Goal: Task Accomplishment & Management: Manage account settings

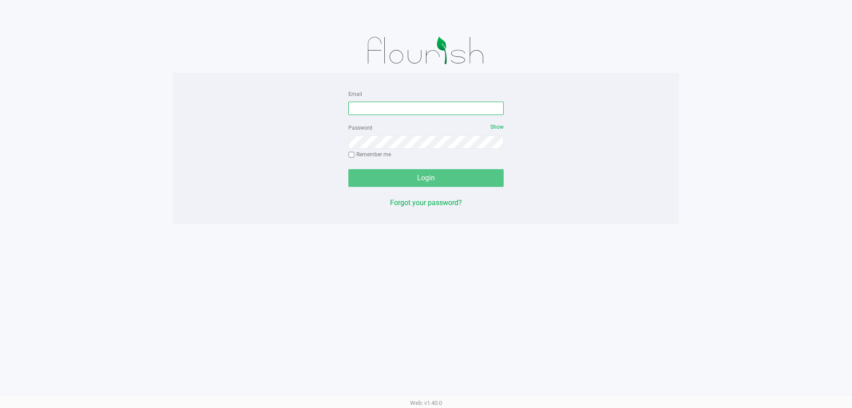
click at [363, 112] on input "Email" at bounding box center [426, 108] width 155 height 13
type input "[EMAIL_ADDRESS][DOMAIN_NAME]"
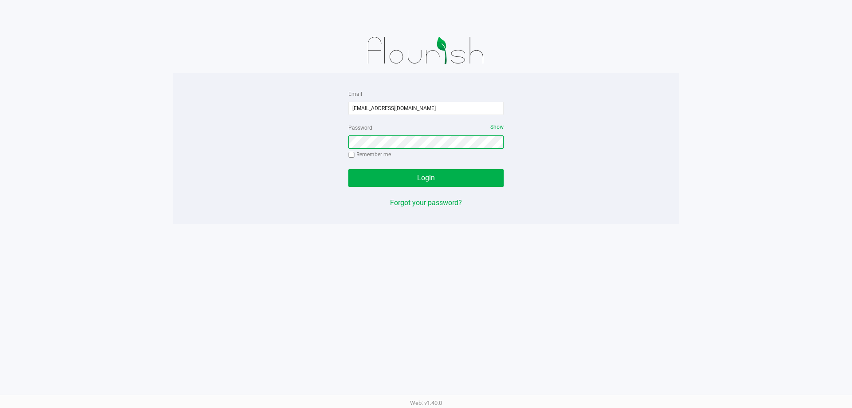
click at [349, 169] on button "Login" at bounding box center [426, 178] width 155 height 18
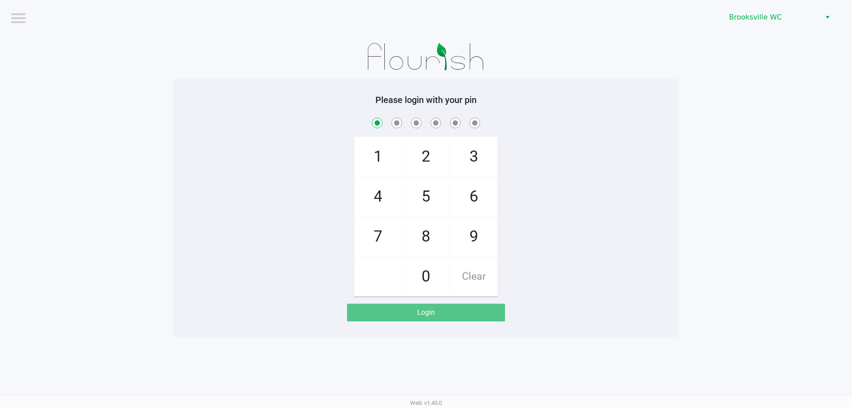
checkbox input "true"
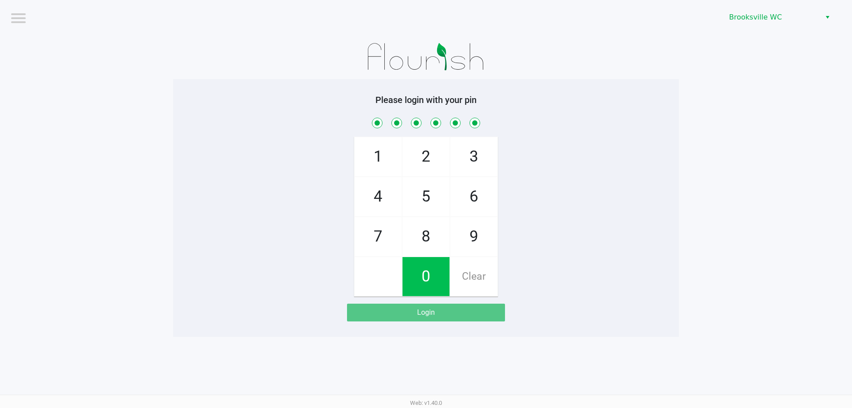
checkbox input "true"
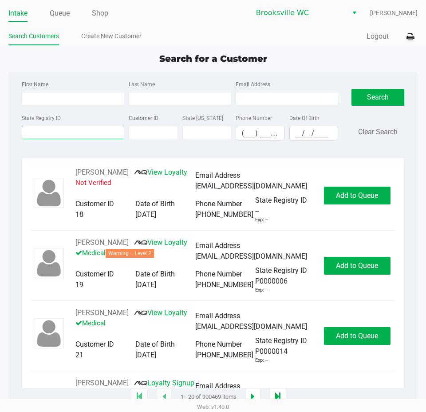
click at [91, 134] on input "State Registry ID" at bounding box center [73, 132] width 103 height 13
paste input "P8VT6409"
type input "P8VT6409"
click at [375, 93] on button "Search" at bounding box center [378, 97] width 53 height 17
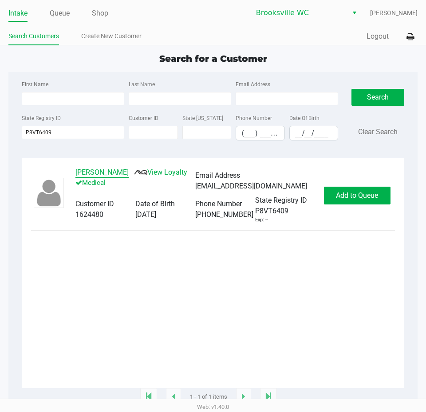
click at [112, 170] on button "KRISTIN TAPIA" at bounding box center [101, 172] width 53 height 11
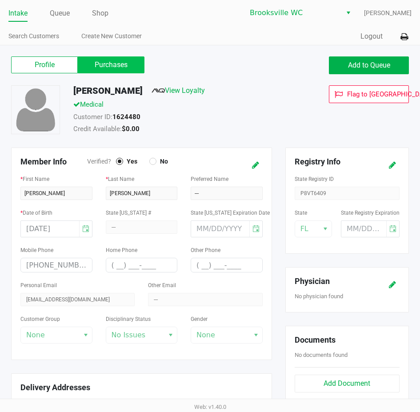
click at [129, 69] on label "Purchases" at bounding box center [111, 64] width 67 height 17
click at [0, 0] on 1 "Purchases" at bounding box center [0, 0] width 0 height 0
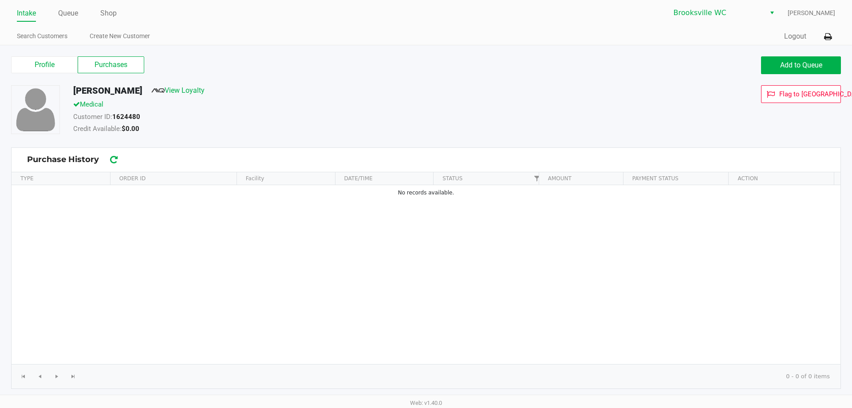
click at [425, 88] on div "KRISTIN TAPIA View Loyalty" at bounding box center [327, 92] width 521 height 14
click at [35, 63] on label "Profile" at bounding box center [44, 64] width 67 height 17
click at [0, 0] on 0 "Profile" at bounding box center [0, 0] width 0 height 0
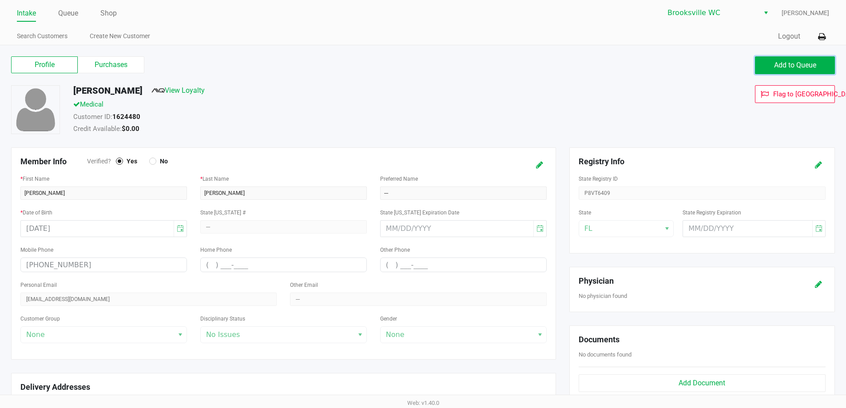
click at [425, 59] on button "Add to Queue" at bounding box center [795, 65] width 80 height 18
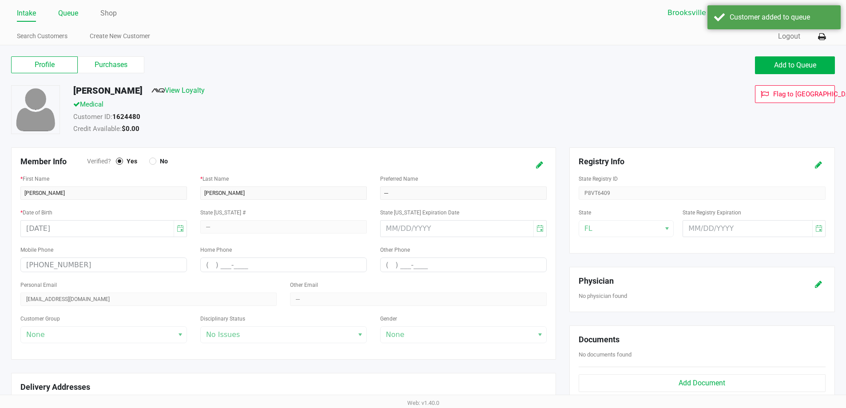
click at [73, 9] on link "Queue" at bounding box center [68, 13] width 20 height 12
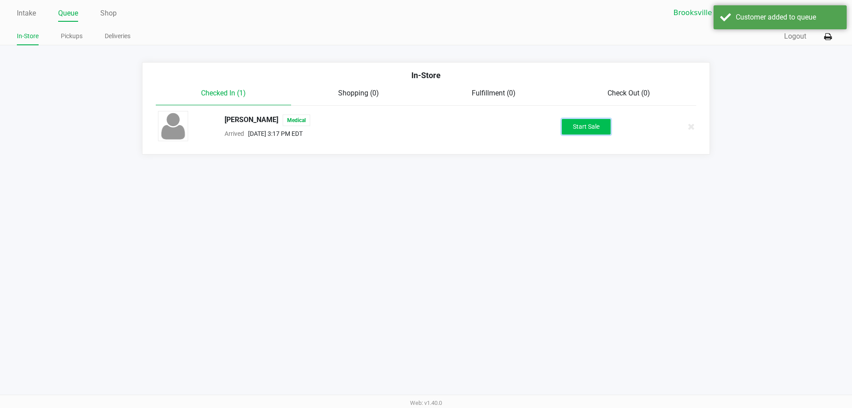
click at [425, 126] on button "Start Sale" at bounding box center [586, 127] width 49 height 16
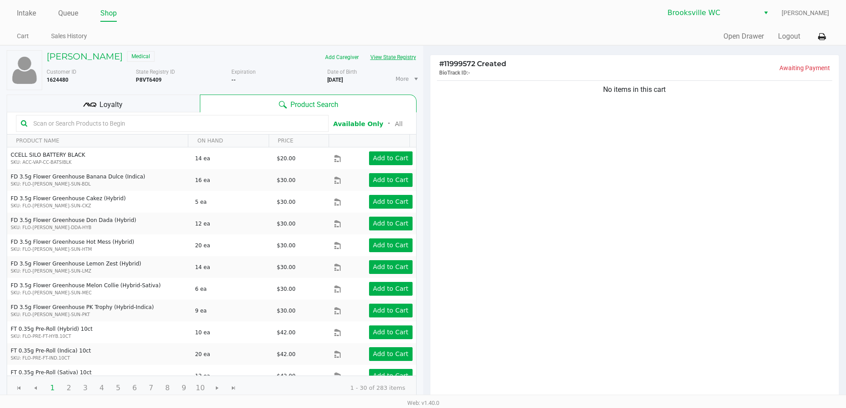
click at [388, 56] on button "View State Registry" at bounding box center [390, 57] width 52 height 14
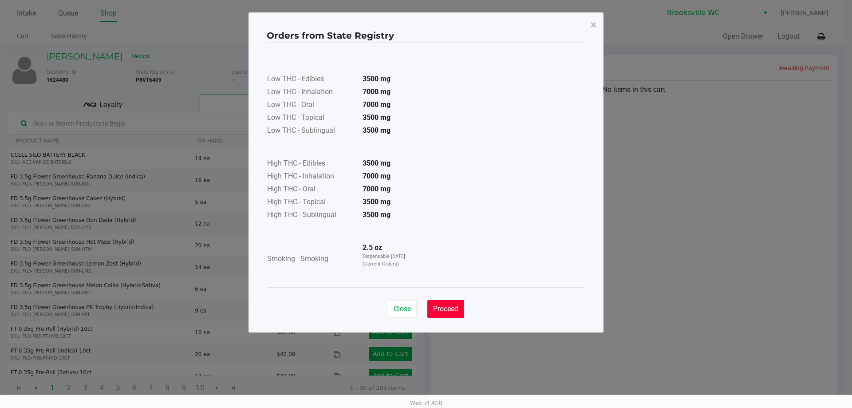
click at [425, 303] on button "Proceed" at bounding box center [446, 309] width 37 height 18
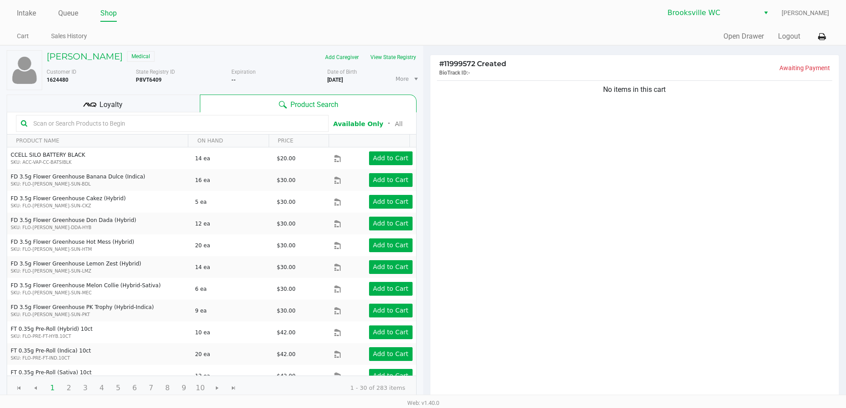
click at [128, 123] on input "text" at bounding box center [177, 123] width 294 height 13
click at [88, 123] on input "text" at bounding box center [177, 123] width 294 height 13
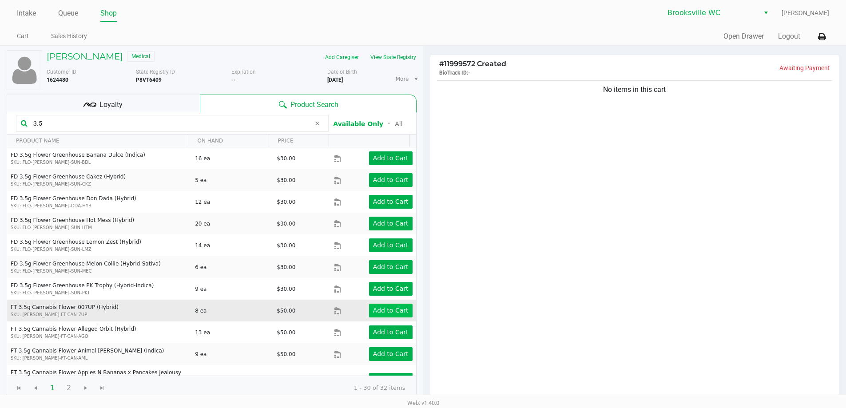
type input "3.5"
click at [394, 309] on app-button-loader "Add to Cart" at bounding box center [391, 310] width 36 height 7
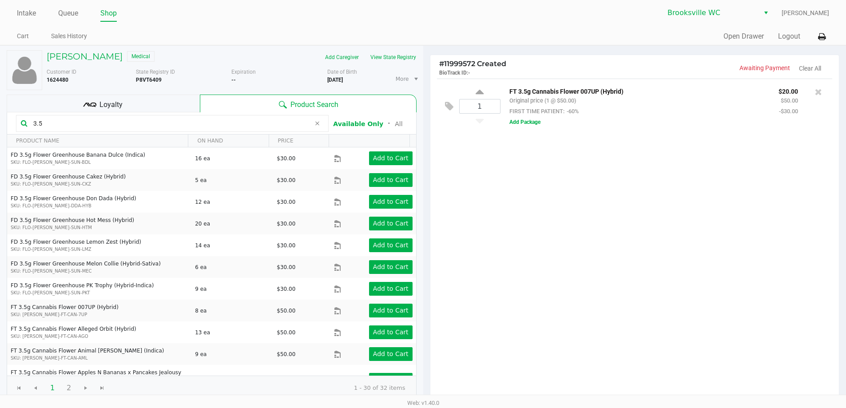
click at [425, 240] on div "1 FT 3.5g Cannabis Flower 007UP (Hybrid) Original price (1 @ $50.00) FIRST TIME…" at bounding box center [634, 240] width 409 height 322
click at [425, 237] on div "1 FT 3.5g Cannabis Flower 007UP (Hybrid) Original price (1 @ $50.00) FIRST TIME…" at bounding box center [634, 240] width 409 height 322
click at [425, 236] on div "1 FT 3.5g Cannabis Flower 007UP (Hybrid) Original price (1 @ $50.00) FIRST TIME…" at bounding box center [634, 240] width 409 height 322
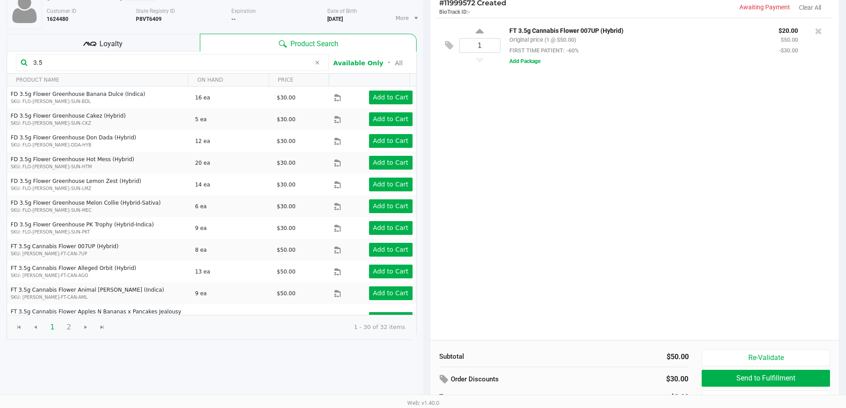
scroll to position [47, 0]
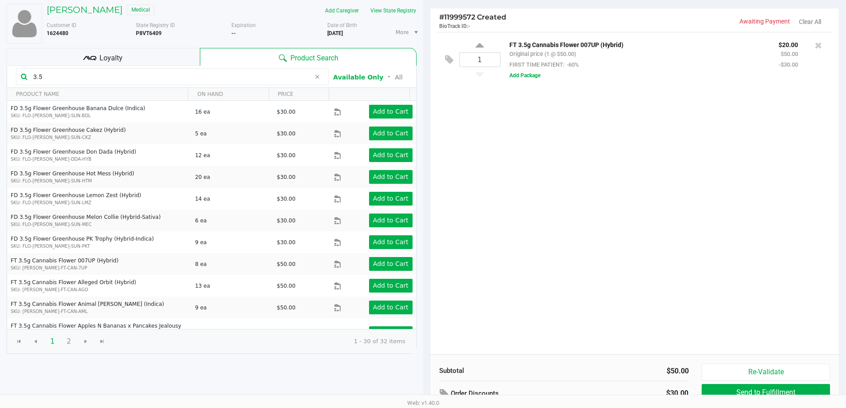
click at [425, 285] on div "1 FT 3.5g Cannabis Flower 007UP (Hybrid) Original price (1 @ $50.00) FIRST TIME…" at bounding box center [634, 193] width 409 height 322
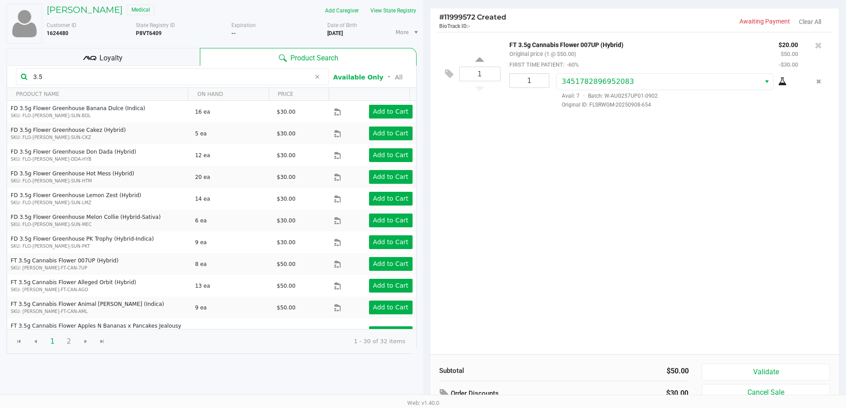
click at [425, 257] on div "1 FT 3.5g Cannabis Flower 007UP (Hybrid) Original price (1 @ $50.00) FIRST TIME…" at bounding box center [634, 193] width 409 height 322
click at [425, 217] on div "1 FT 3.5g Cannabis Flower 007UP (Hybrid) Original price (1 @ $50.00) FIRST TIME…" at bounding box center [634, 193] width 409 height 322
click at [425, 370] on button "Validate" at bounding box center [765, 372] width 128 height 17
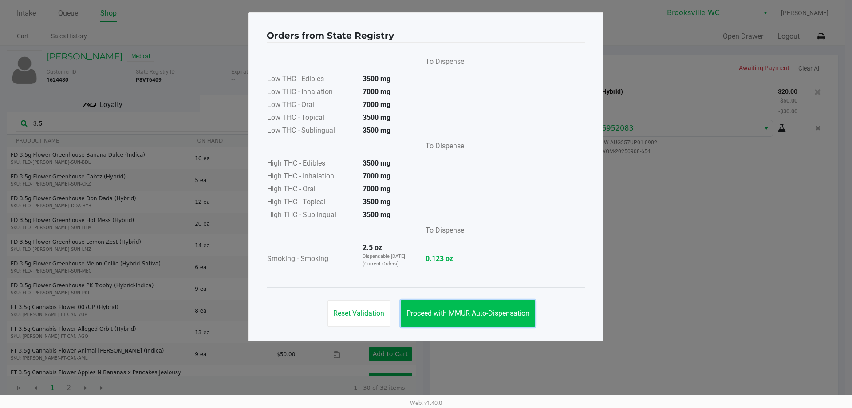
click at [425, 309] on button "Proceed with MMUR Auto-Dispensation" at bounding box center [468, 313] width 135 height 27
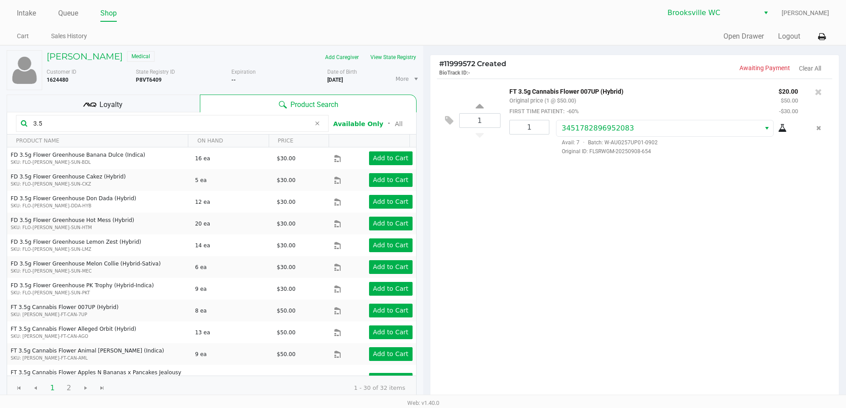
click at [425, 256] on div "1 FT 3.5g Cannabis Flower 007UP (Hybrid) Original price (1 @ $50.00) FIRST TIME…" at bounding box center [634, 240] width 409 height 322
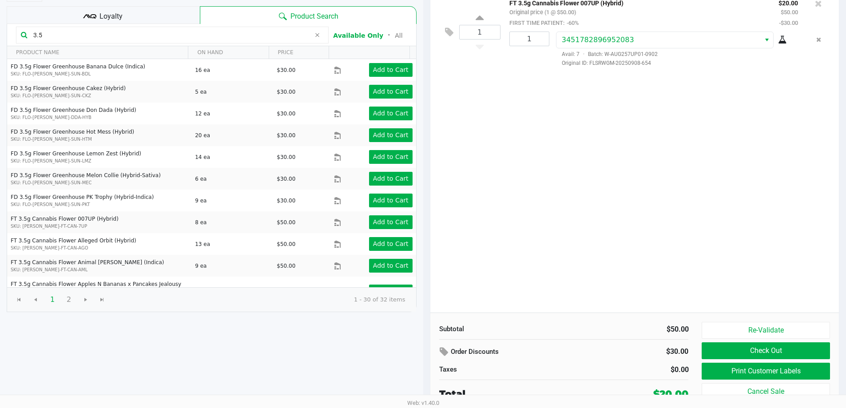
scroll to position [89, 0]
click at [425, 237] on div "1 FT 3.5g Cannabis Flower 007UP (Hybrid) Original price (1 @ $50.00) FIRST TIME…" at bounding box center [634, 151] width 409 height 322
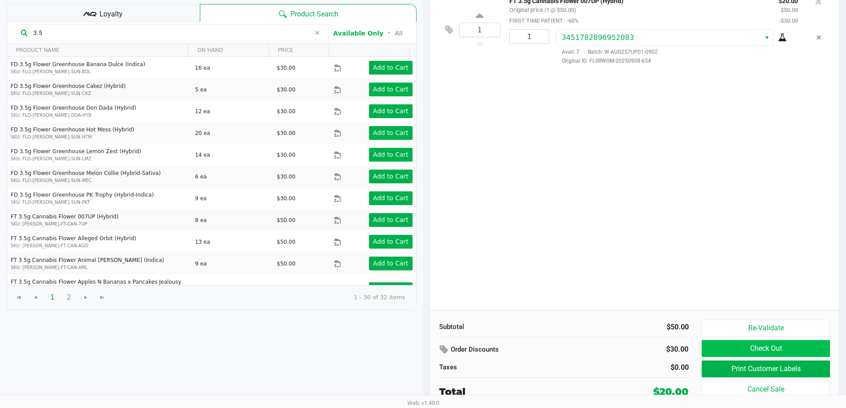
scroll to position [91, 0]
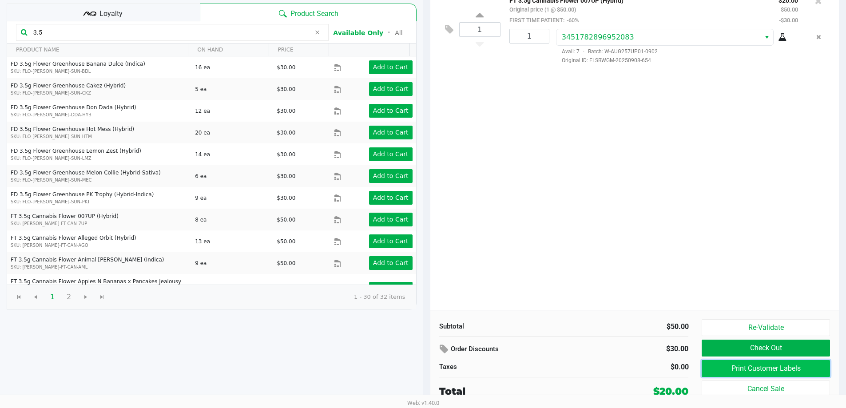
click at [425, 370] on button "Print Customer Labels" at bounding box center [765, 368] width 128 height 17
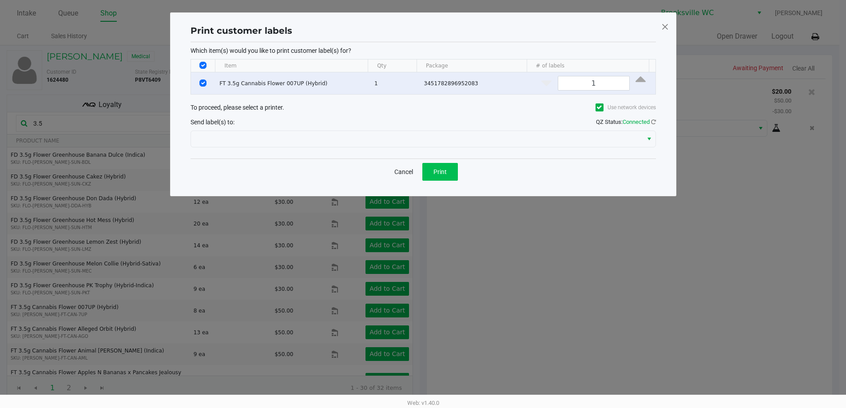
scroll to position [0, 0]
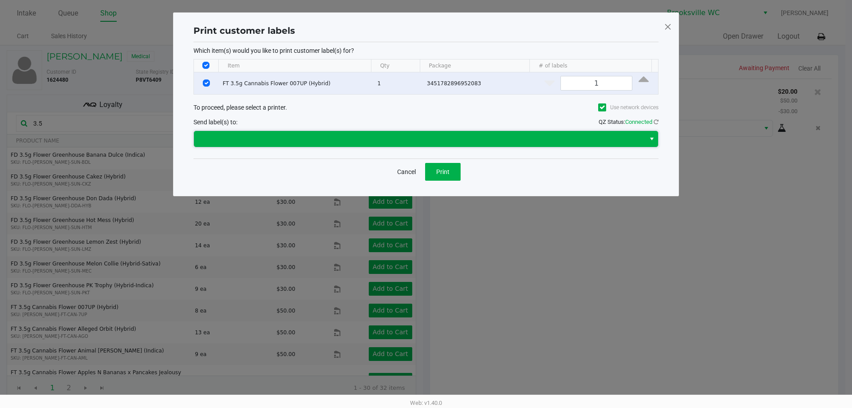
click at [376, 144] on span at bounding box center [419, 139] width 441 height 11
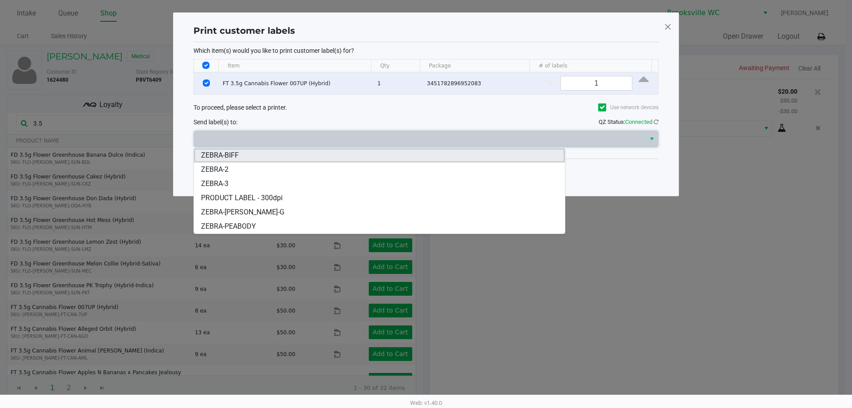
click at [287, 157] on li "ZEBRA-BIFF" at bounding box center [379, 155] width 371 height 14
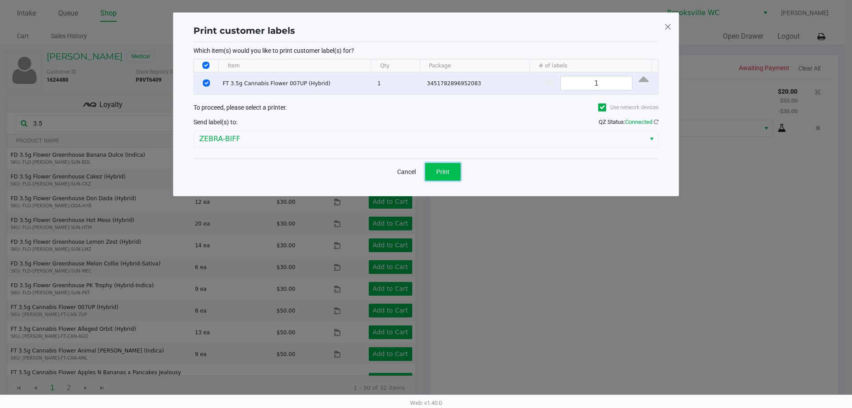
click at [425, 173] on span "Print" at bounding box center [442, 171] width 13 height 7
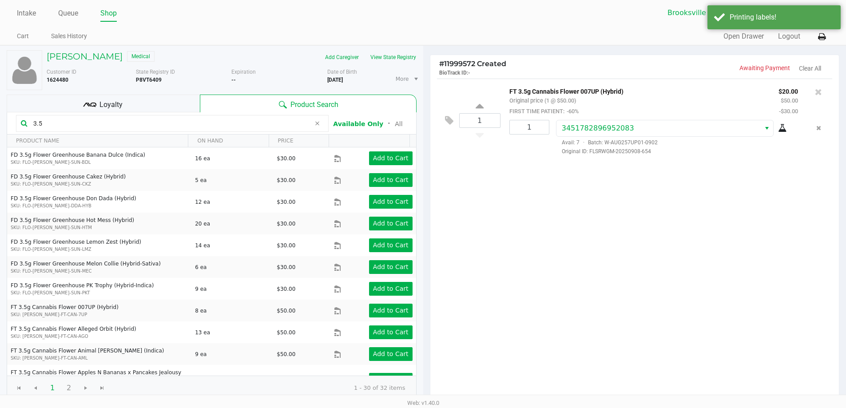
click at [425, 288] on div "1 FT 3.5g Cannabis Flower 007UP (Hybrid) Original price (1 @ $50.00) FIRST TIME…" at bounding box center [634, 240] width 409 height 322
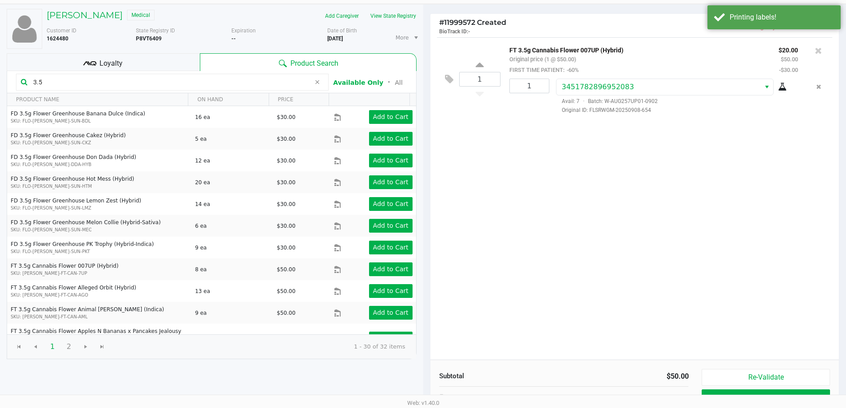
scroll to position [91, 0]
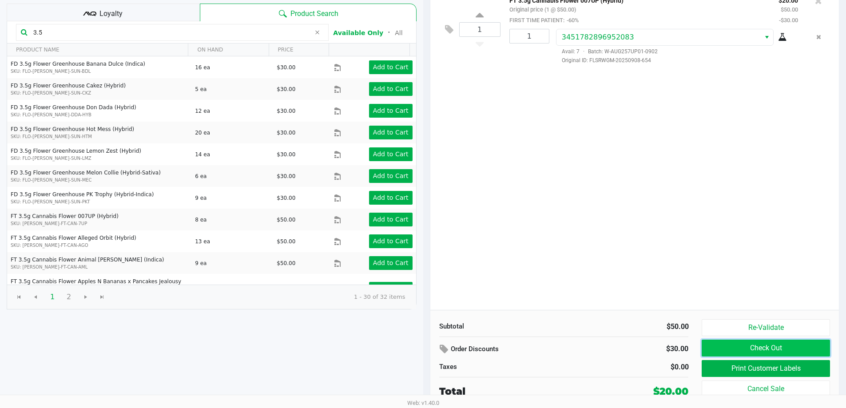
click at [425, 345] on button "Check Out" at bounding box center [765, 348] width 128 height 17
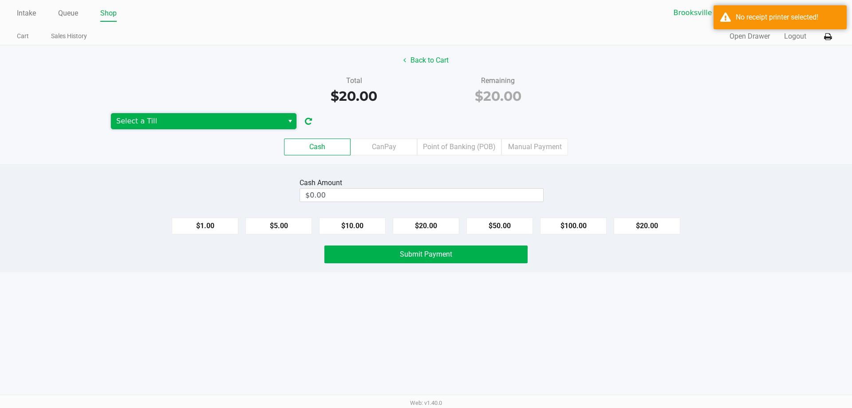
click at [165, 123] on span "Select a Till" at bounding box center [197, 121] width 162 height 11
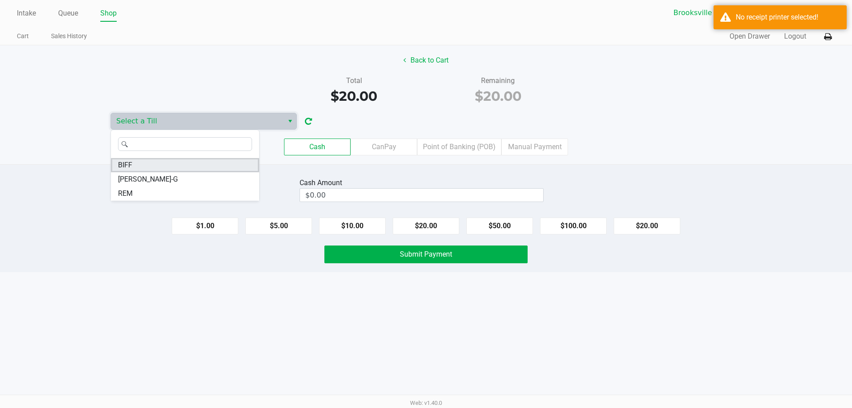
click at [150, 169] on li "BIFF" at bounding box center [185, 165] width 148 height 14
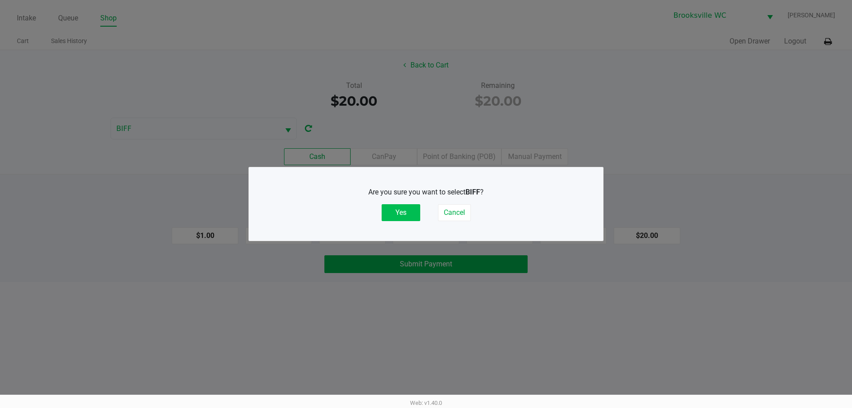
click at [400, 215] on button "Yes" at bounding box center [401, 212] width 39 height 17
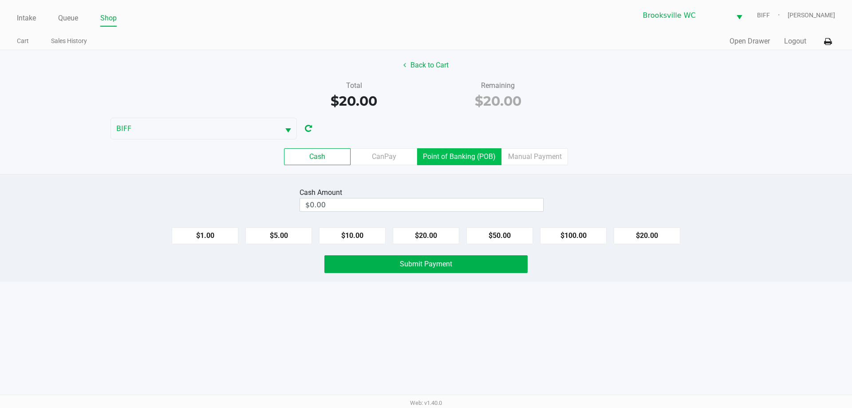
click at [425, 159] on label "Point of Banking (POB)" at bounding box center [459, 156] width 84 height 17
click at [0, 0] on 7 "Point of Banking (POB)" at bounding box center [0, 0] width 0 height 0
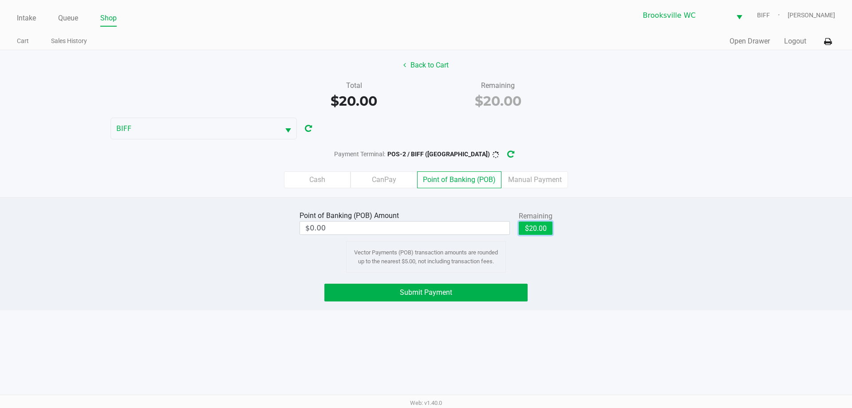
click at [425, 230] on button "$20.00" at bounding box center [536, 228] width 34 height 13
type input "$20.00"
click at [425, 133] on div "Back to Cart Total $20.00 Remaining $20.00 BIFF Payment Terminal: POS-2 / BIFF …" at bounding box center [426, 123] width 852 height 147
click at [425, 147] on div "Payment Terminal: POS-2 / BIFF (Brooksville)" at bounding box center [426, 154] width 852 height 16
click at [425, 143] on div "Back to Cart Total $20.00 Remaining $20.00 BIFF Payment Terminal: POS-2 / BIFF …" at bounding box center [426, 123] width 852 height 147
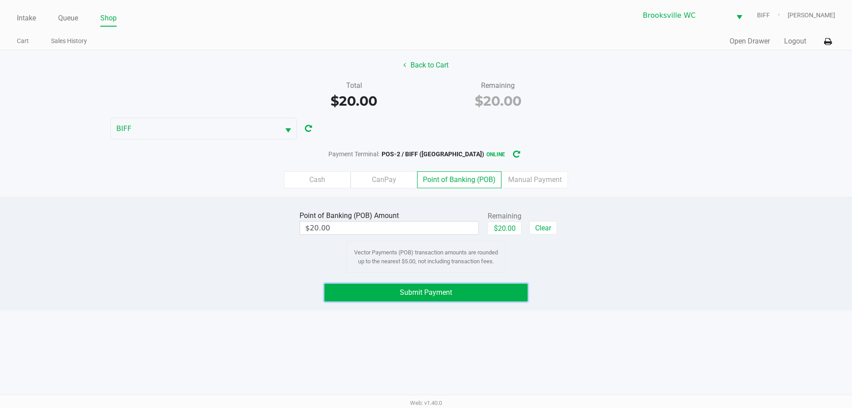
click at [425, 291] on span "Submit Payment" at bounding box center [426, 292] width 52 height 8
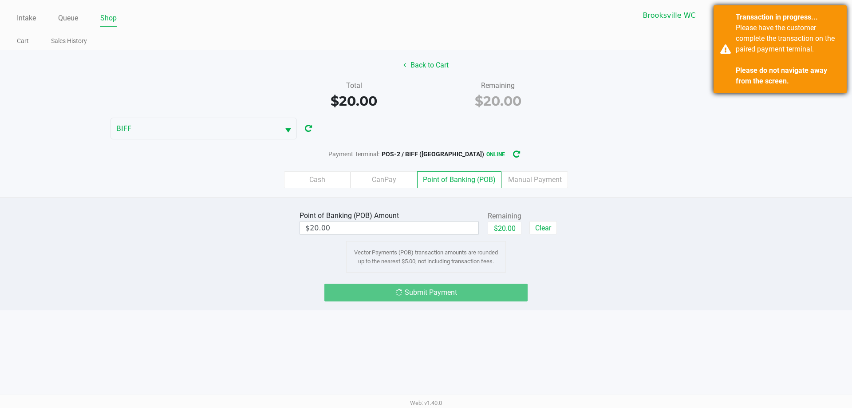
drag, startPoint x: 737, startPoint y: 92, endPoint x: 739, endPoint y: 77, distance: 15.2
click at [425, 90] on div "Transaction in progress... Please have the customer complete the transaction on…" at bounding box center [780, 49] width 133 height 88
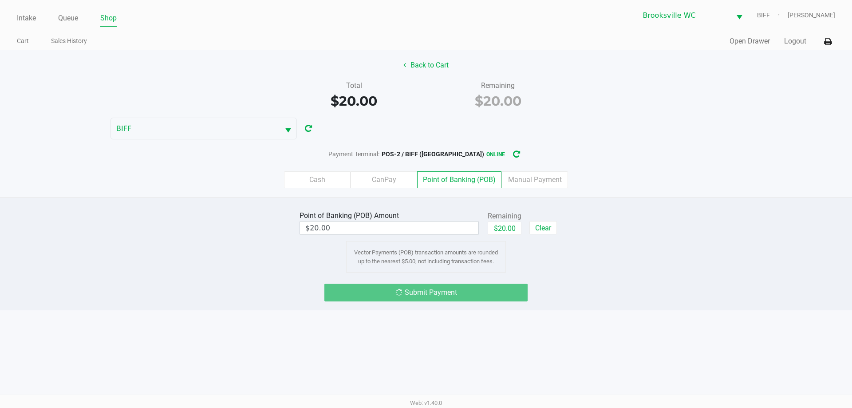
click at [425, 76] on div "Please have the customer complete the transaction on the paired payment termina…" at bounding box center [788, 55] width 104 height 64
drag, startPoint x: 739, startPoint y: 76, endPoint x: 722, endPoint y: 55, distance: 27.5
click at [425, 73] on div "Back to Cart Total $20.00 Remaining $20.00 BIFF Payment Terminal: POS-2 / BIFF …" at bounding box center [426, 123] width 852 height 147
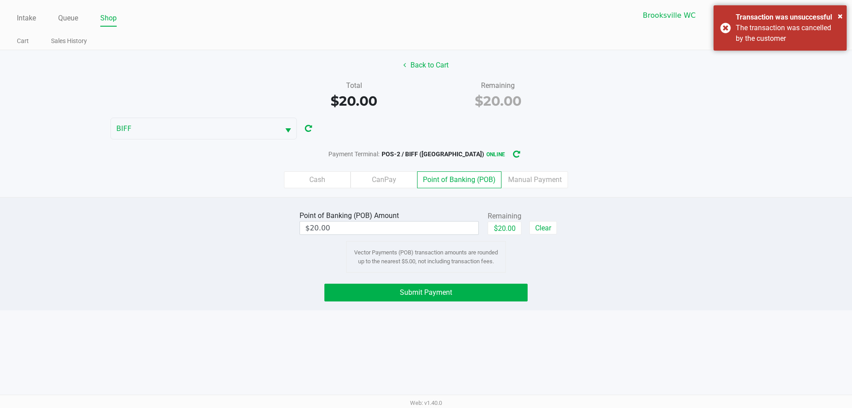
click at [425, 113] on div "Back to Cart Total $20.00 Remaining $20.00 BIFF Payment Terminal: POS-2 / BIFF …" at bounding box center [426, 123] width 852 height 147
click at [425, 23] on div "The transaction was cancelled by the customer" at bounding box center [788, 33] width 104 height 21
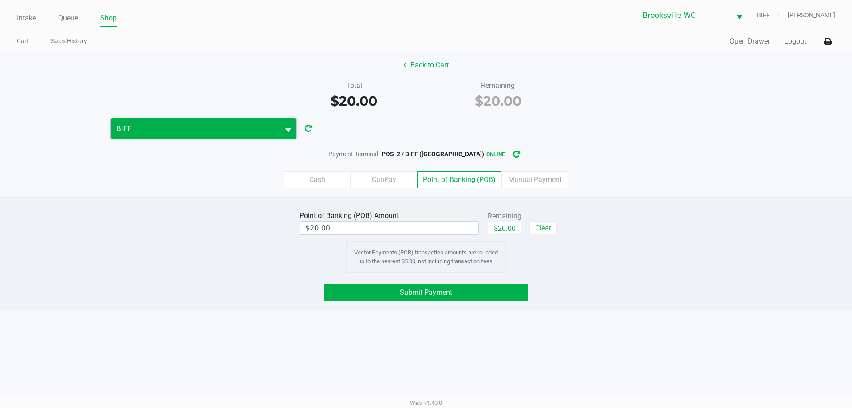
click at [243, 125] on span "BIFF" at bounding box center [195, 128] width 158 height 11
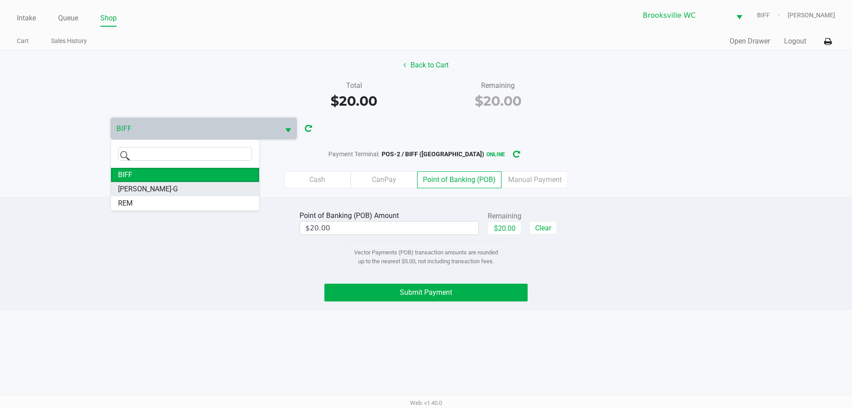
click at [159, 187] on li "BECKY-G" at bounding box center [185, 189] width 148 height 14
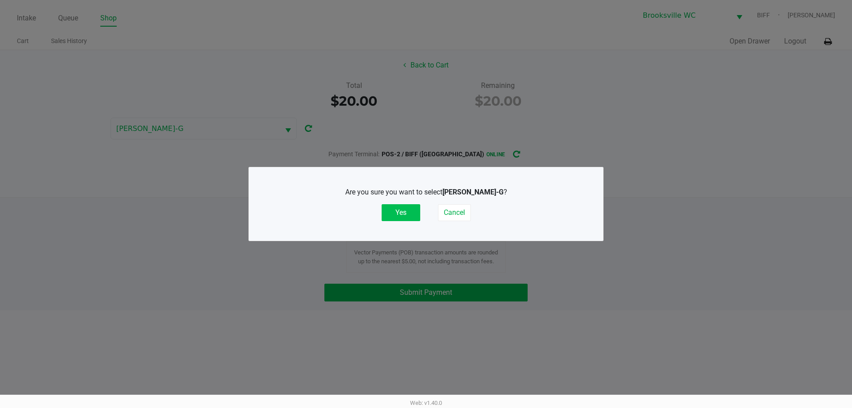
click at [385, 214] on button "Yes" at bounding box center [401, 212] width 39 height 17
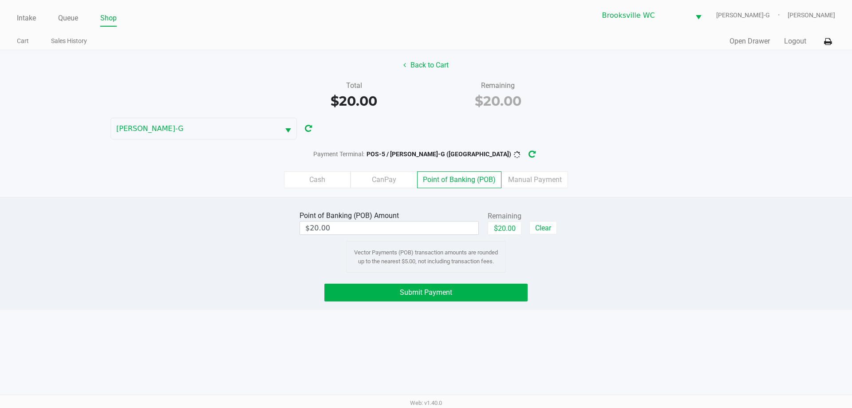
drag, startPoint x: 147, startPoint y: 212, endPoint x: 250, endPoint y: 210, distance: 102.1
click at [158, 212] on div "Point of Banking (POB) Amount $20.00 Remaining $20.00 Clear Vector Payments (PO…" at bounding box center [426, 241] width 866 height 64
click at [425, 206] on div "Point of Banking (POB) Amount $20.00 Remaining $20.00 Clear Vector Payments (PO…" at bounding box center [426, 253] width 852 height 113
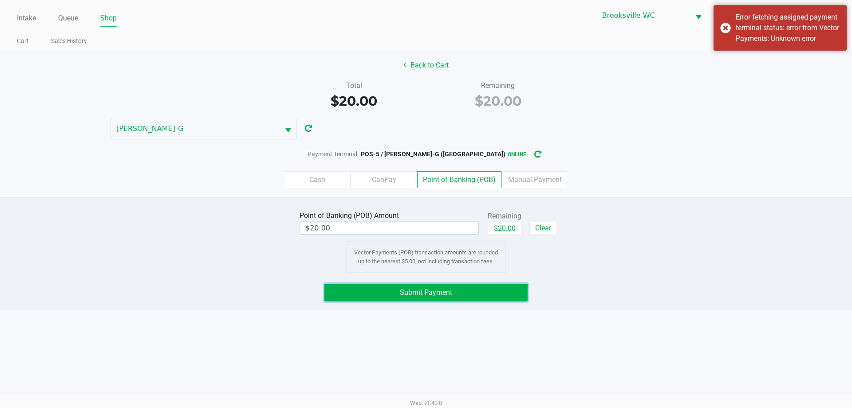
click at [425, 285] on button "Submit Payment" at bounding box center [426, 293] width 203 height 18
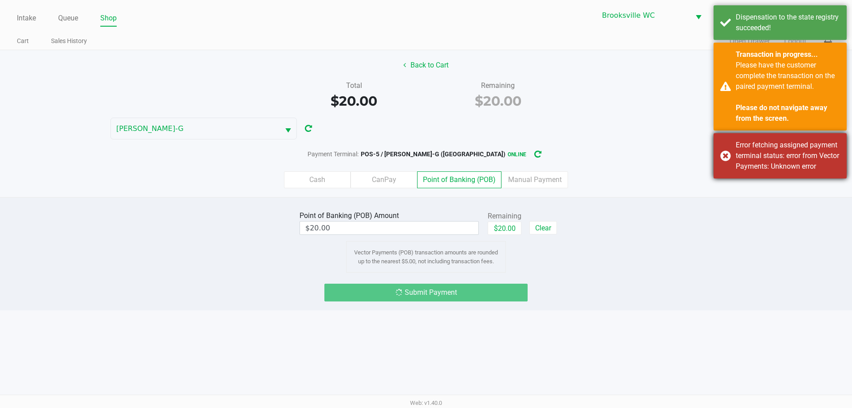
click at [425, 155] on div "Error fetching assigned payment terminal status: error from Vector Payments: Un…" at bounding box center [788, 156] width 104 height 32
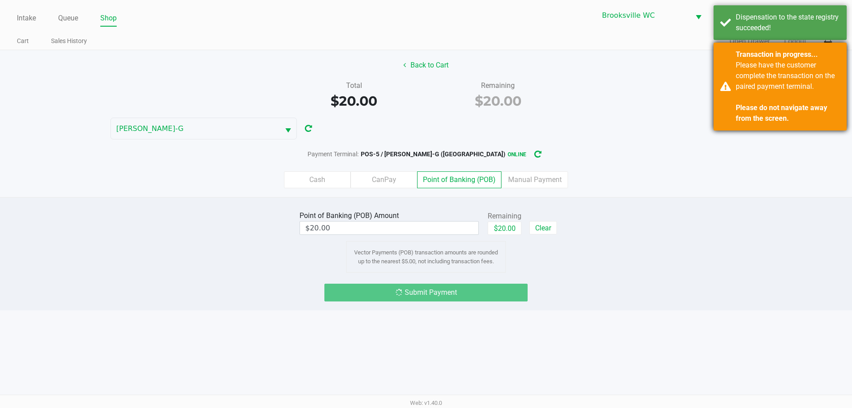
click at [425, 120] on strong "Please do not navigate away from the screen." at bounding box center [781, 112] width 91 height 19
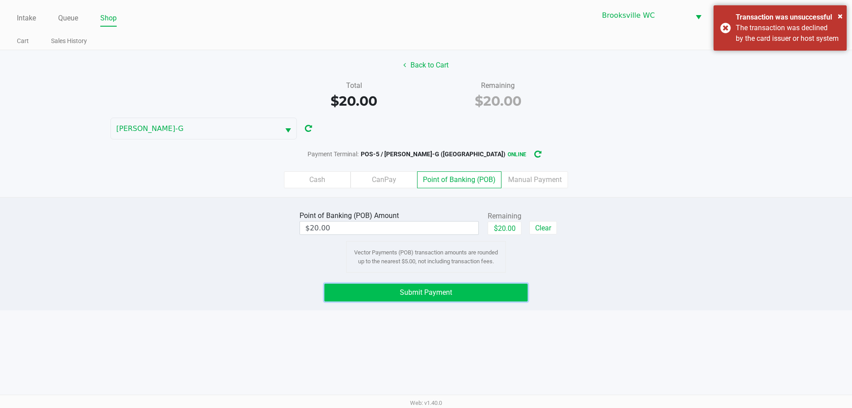
click at [425, 290] on button "Submit Payment" at bounding box center [426, 293] width 203 height 18
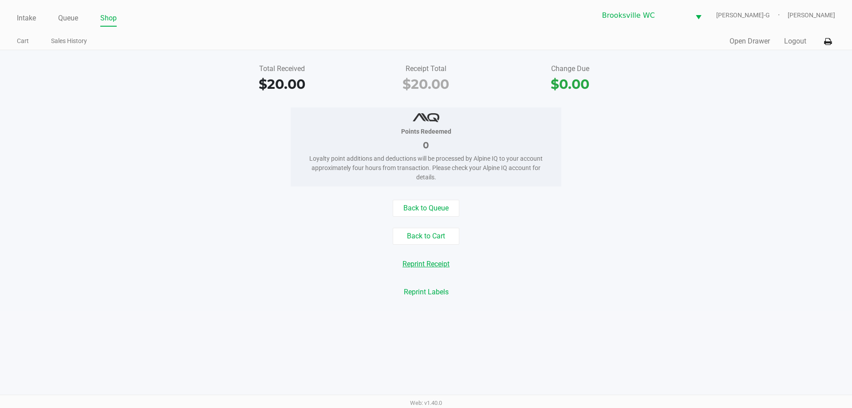
click at [406, 263] on button "Reprint Receipt" at bounding box center [426, 264] width 59 height 17
click at [425, 22] on div "No receipt printer selected" at bounding box center [788, 17] width 104 height 11
click at [425, 42] on icon at bounding box center [828, 42] width 8 height 6
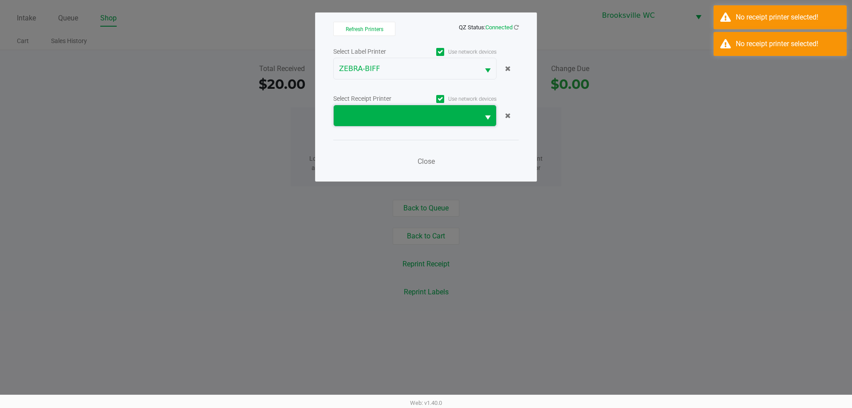
click at [376, 115] on span at bounding box center [406, 116] width 135 height 11
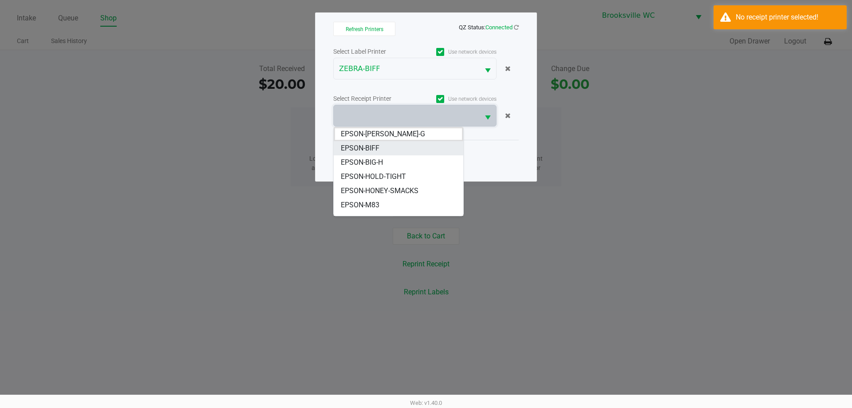
click at [382, 150] on li "EPSON-BIFF" at bounding box center [399, 148] width 130 height 14
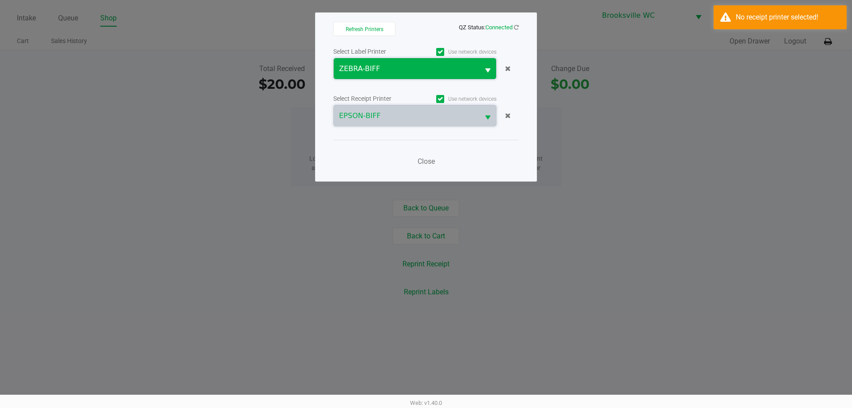
click at [400, 75] on span "ZEBRA-BIFF" at bounding box center [407, 68] width 146 height 21
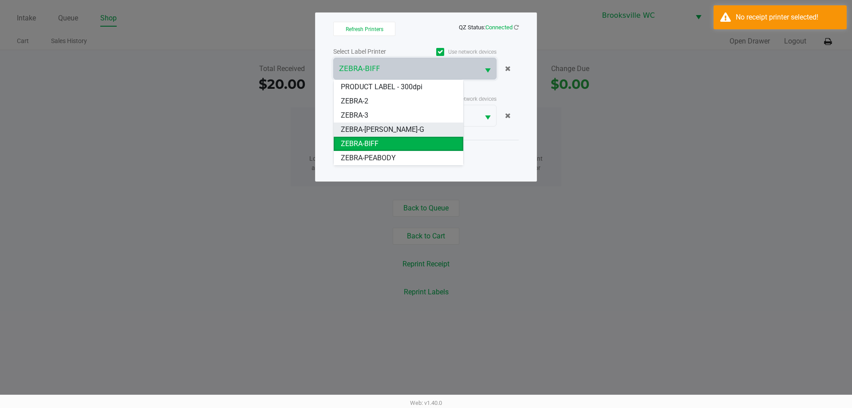
click at [387, 131] on span "ZEBRA-BECKY-G" at bounding box center [382, 129] width 83 height 11
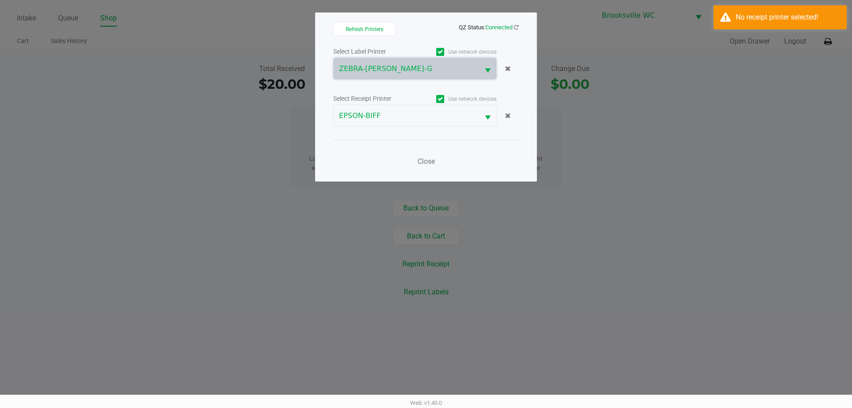
click at [391, 102] on div "Select Receipt Printer" at bounding box center [374, 98] width 82 height 9
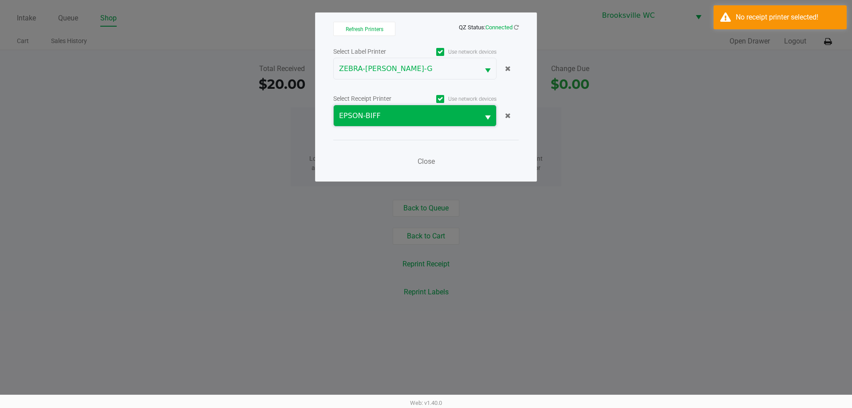
click at [389, 109] on span "EPSON-BIFF" at bounding box center [407, 115] width 146 height 21
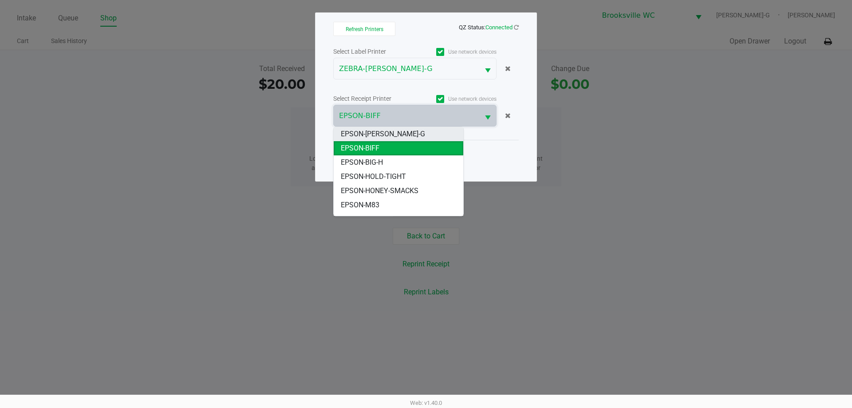
click at [389, 132] on span "EPSON-BECKY-G" at bounding box center [383, 134] width 84 height 11
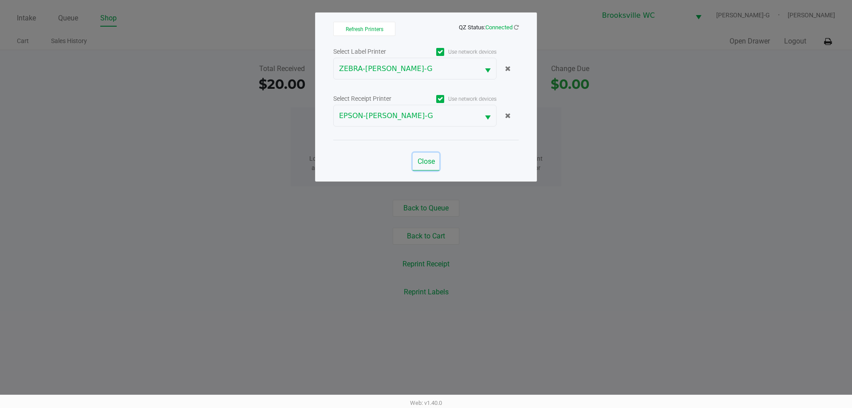
click at [422, 160] on span "Close" at bounding box center [426, 161] width 17 height 8
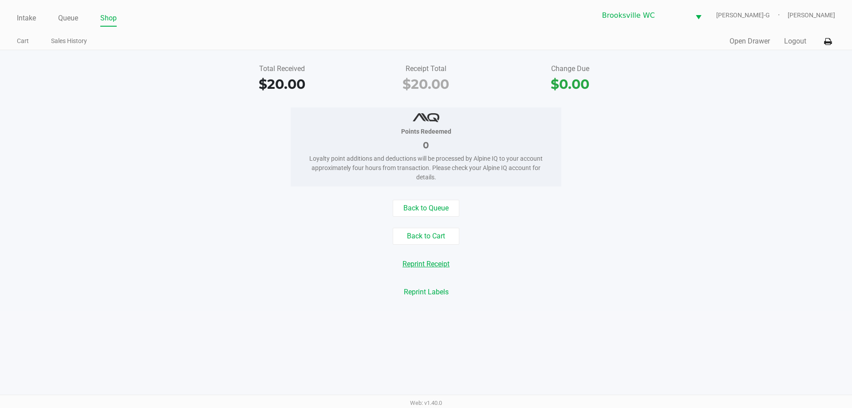
click at [425, 264] on button "Reprint Receipt" at bounding box center [426, 264] width 59 height 17
click at [425, 239] on button "Back to Cart" at bounding box center [426, 236] width 67 height 17
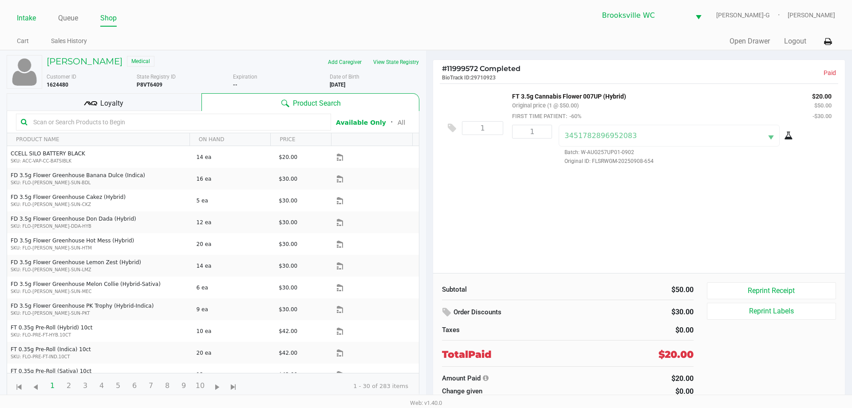
click at [20, 12] on link "Intake" at bounding box center [26, 18] width 19 height 12
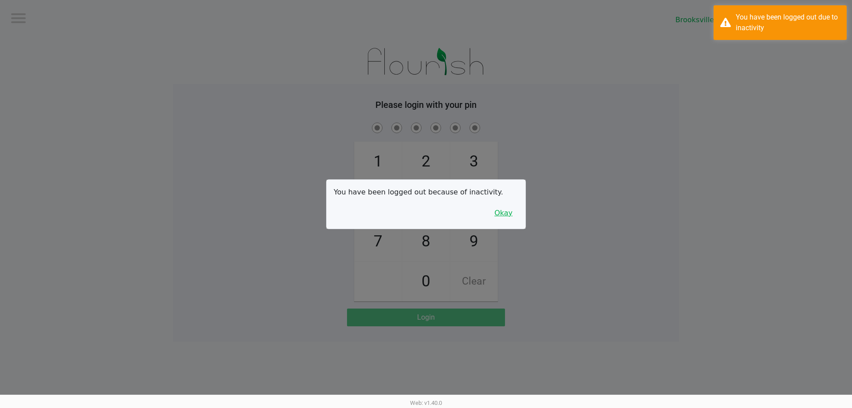
click at [425, 205] on button "Okay" at bounding box center [504, 213] width 30 height 17
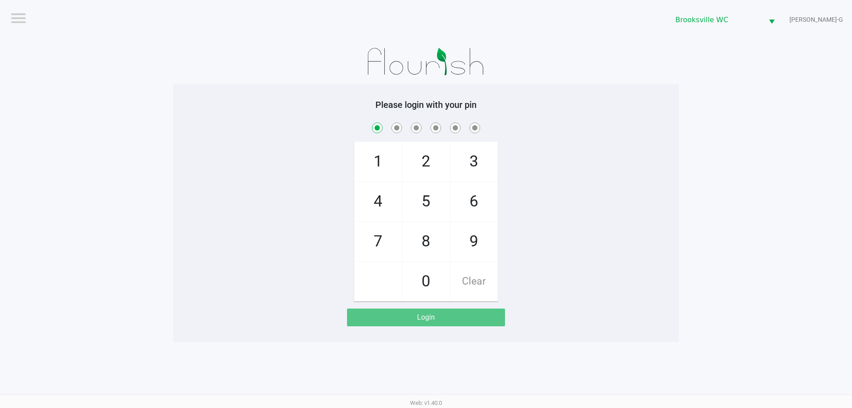
checkbox input "true"
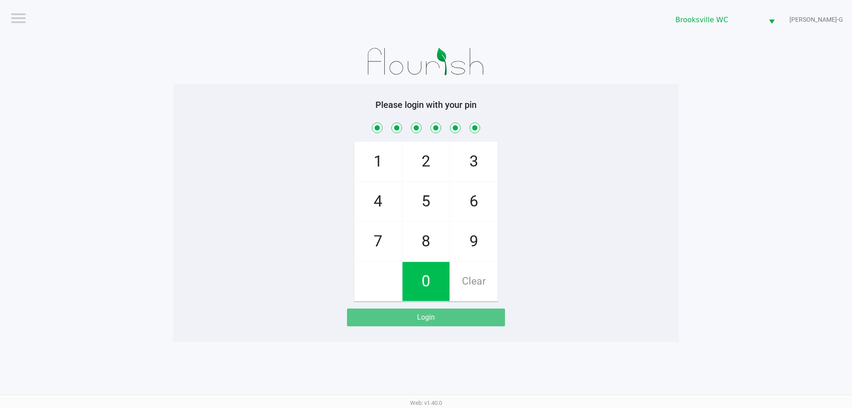
checkbox input "true"
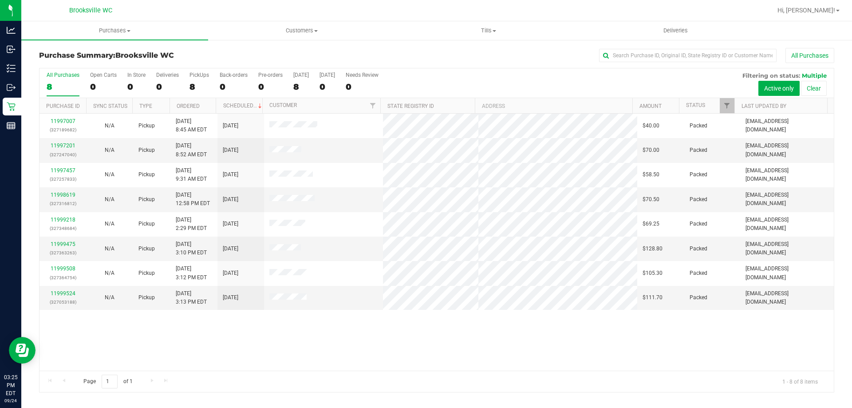
click at [421, 74] on div "All Purchases 8 Open Carts 0 In Store 0 Deliveries 0 PickUps 8 Back-orders 0 Pr…" at bounding box center [437, 71] width 795 height 7
drag, startPoint x: 431, startPoint y: 65, endPoint x: 430, endPoint y: 61, distance: 4.6
click at [436, 64] on div "Purchase Summary: [GEOGRAPHIC_DATA] WC All Purchases All Purchases 8 Open Carts…" at bounding box center [437, 220] width 796 height 345
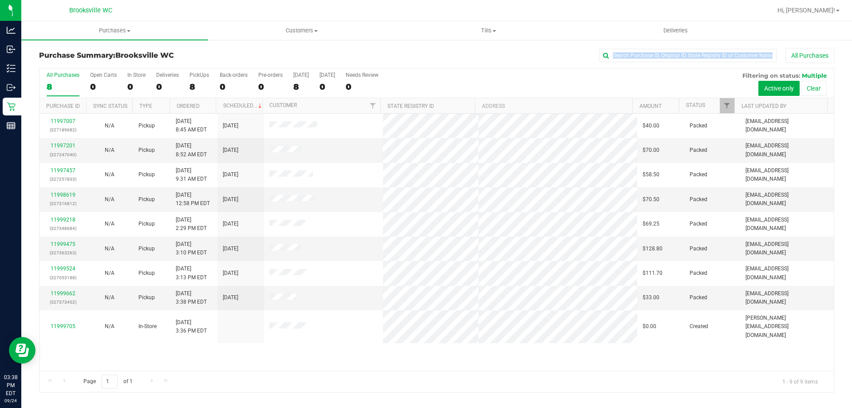
click at [495, 73] on div "All Purchases 8 Open Carts 0 In Store 0 Deliveries 0 PickUps 8 Back-orders 0 Pr…" at bounding box center [437, 71] width 795 height 7
drag, startPoint x: 783, startPoint y: 16, endPoint x: 779, endPoint y: 17, distance: 4.6
click at [772, 16] on div at bounding box center [465, 10] width 613 height 17
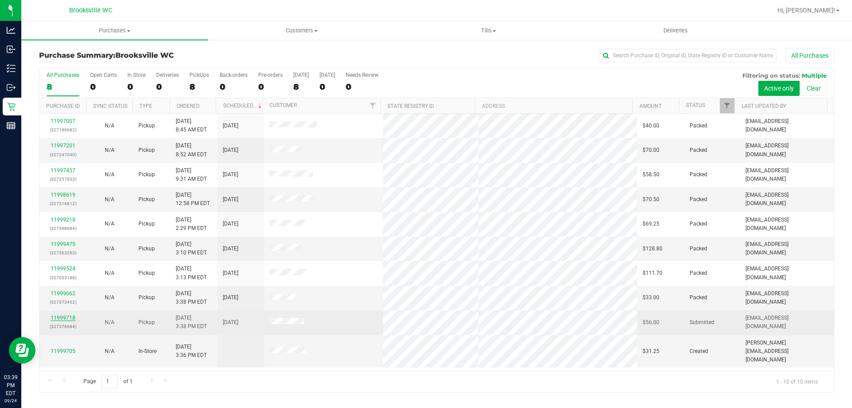
click at [58, 316] on link "11999718" at bounding box center [63, 318] width 25 height 6
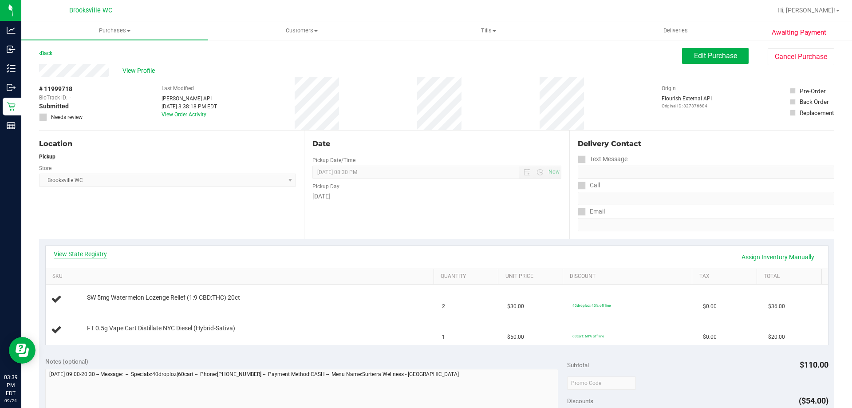
click at [95, 251] on link "View State Registry" at bounding box center [80, 254] width 53 height 9
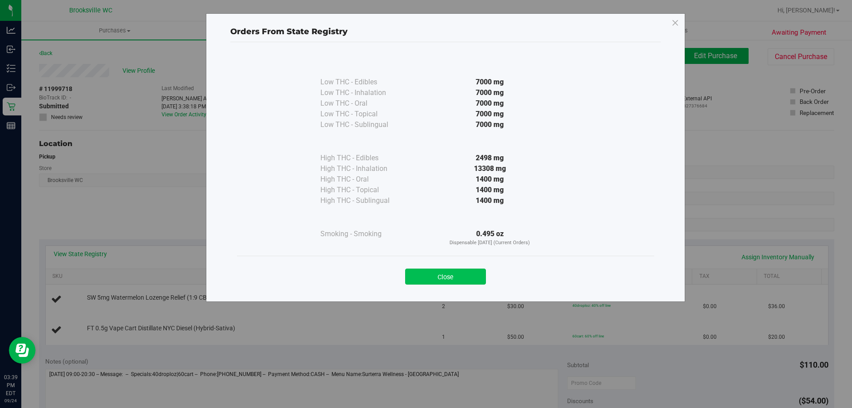
click at [469, 277] on button "Close" at bounding box center [445, 277] width 81 height 16
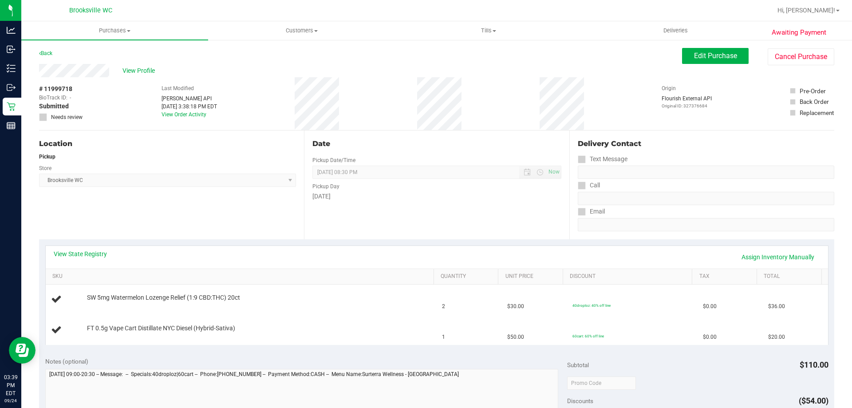
click at [261, 255] on div "View State Registry Assign Inventory Manually" at bounding box center [437, 257] width 767 height 15
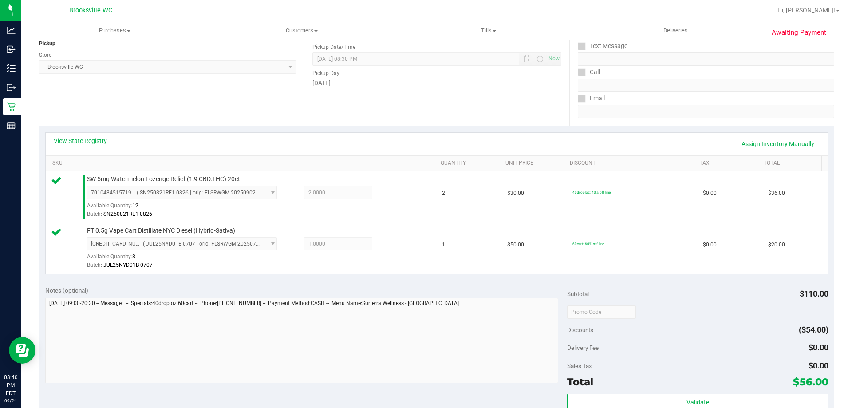
scroll to position [133, 0]
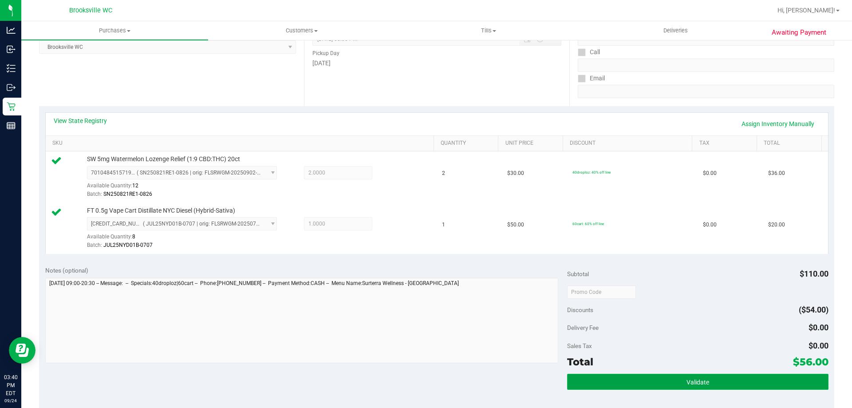
click at [654, 382] on button "Validate" at bounding box center [697, 382] width 261 height 16
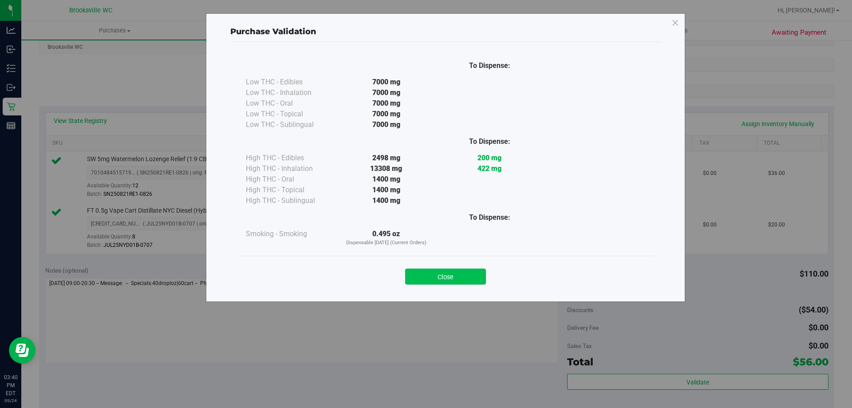
click at [448, 276] on button "Close" at bounding box center [445, 277] width 81 height 16
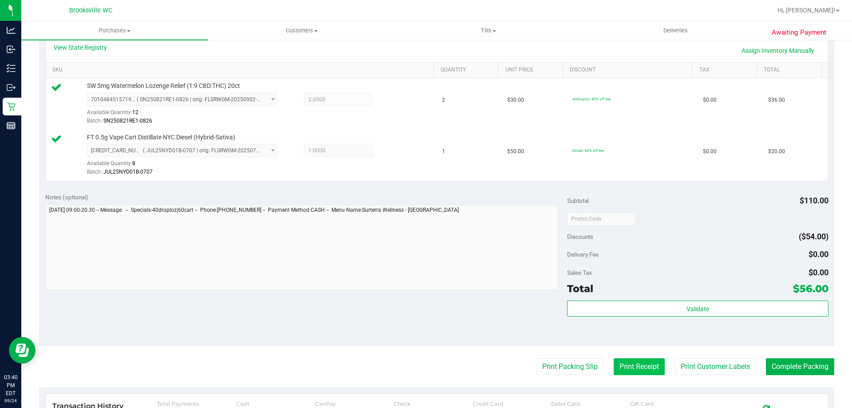
scroll to position [311, 0]
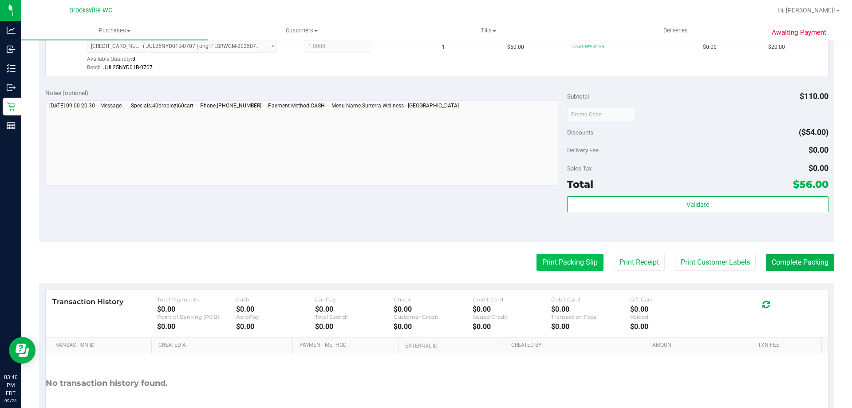
click at [566, 263] on button "Print Packing Slip" at bounding box center [570, 262] width 67 height 17
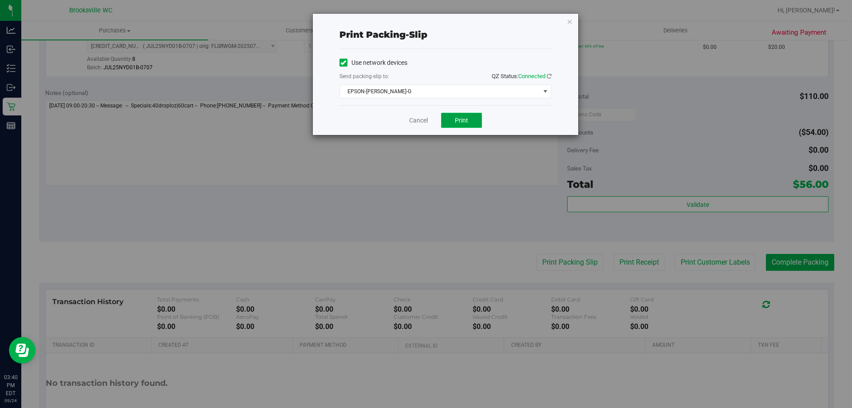
click at [459, 121] on span "Print" at bounding box center [461, 120] width 13 height 7
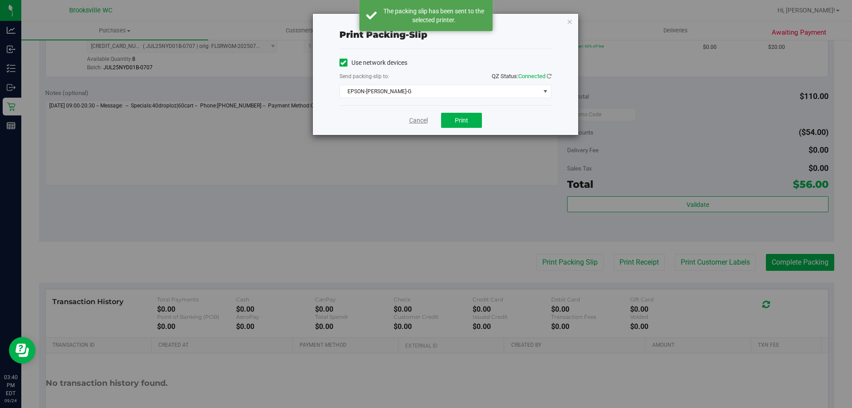
click at [416, 118] on link "Cancel" at bounding box center [418, 120] width 19 height 9
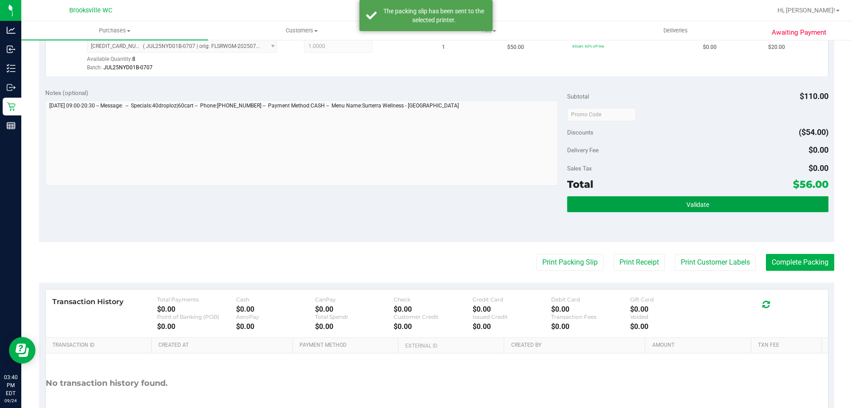
click at [693, 206] on span "Validate" at bounding box center [698, 204] width 23 height 7
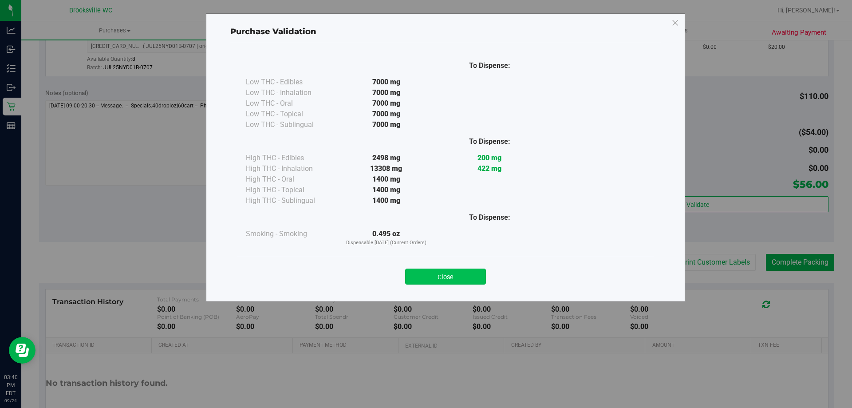
click at [457, 273] on button "Close" at bounding box center [445, 277] width 81 height 16
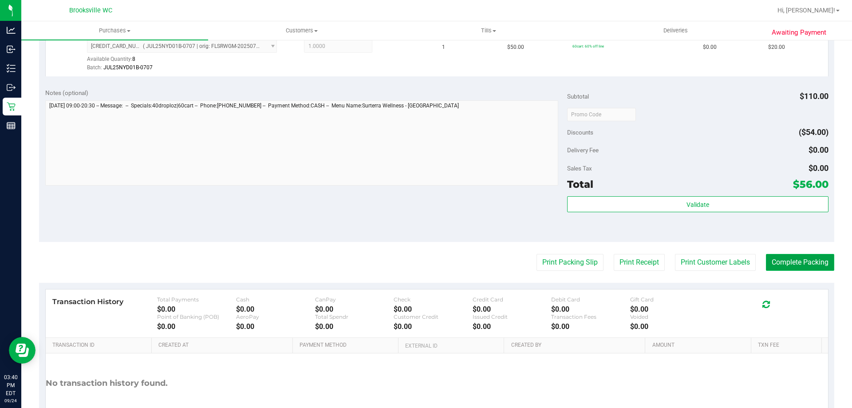
click at [796, 255] on button "Complete Packing" at bounding box center [800, 262] width 68 height 17
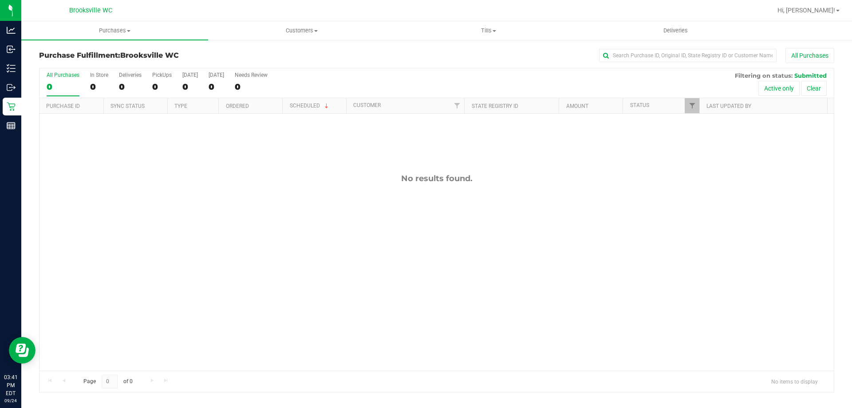
click at [499, 74] on div "All Purchases 0 In Store 0 Deliveries 0 PickUps 0 Today 0 Tomorrow 0 Needs Revi…" at bounding box center [437, 71] width 795 height 7
drag, startPoint x: 523, startPoint y: 80, endPoint x: 519, endPoint y: 83, distance: 5.2
click at [523, 79] on div "All Purchases 0 In Store 0 Deliveries 0 PickUps 0 Today 0 Tomorrow 0 Needs Revi…" at bounding box center [437, 83] width 795 height 30
click at [416, 52] on div "All Purchases" at bounding box center [569, 55] width 531 height 15
click at [559, 75] on div "All Purchases 0 In Store 0 Deliveries 0 PickUps 0 Today 0 Tomorrow 0 Needs Revi…" at bounding box center [437, 71] width 795 height 7
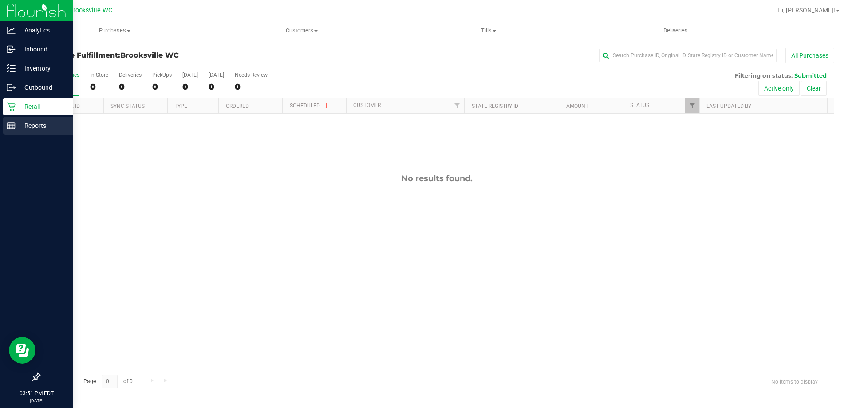
click at [10, 124] on line at bounding box center [11, 124] width 8 height 0
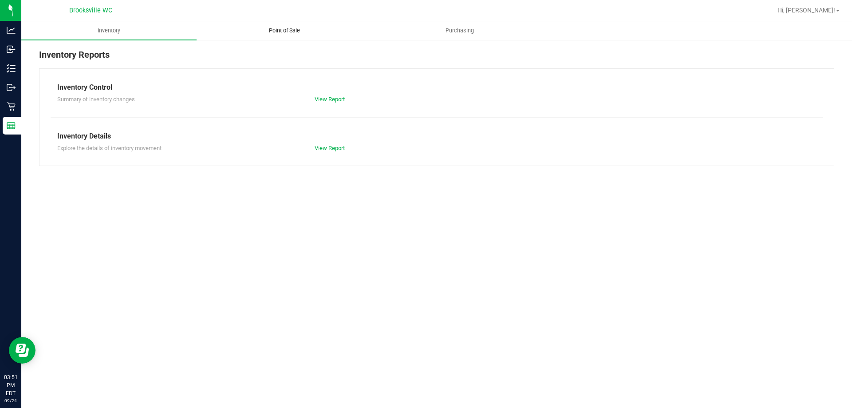
click at [277, 32] on span "Point of Sale" at bounding box center [284, 31] width 55 height 8
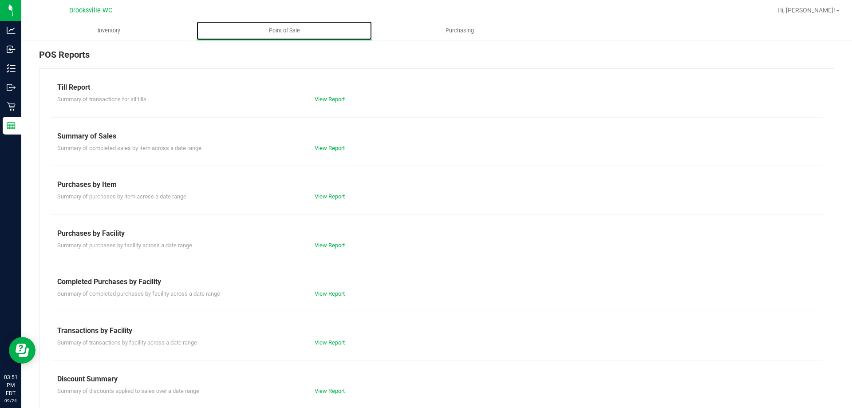
scroll to position [44, 0]
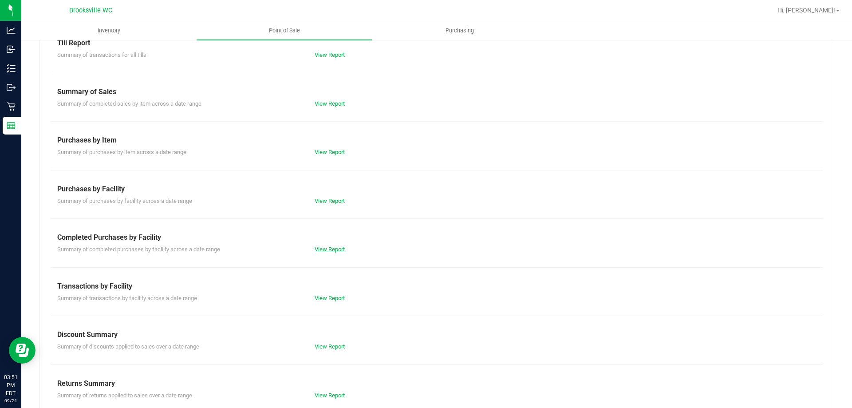
click at [326, 247] on link "View Report" at bounding box center [330, 249] width 30 height 7
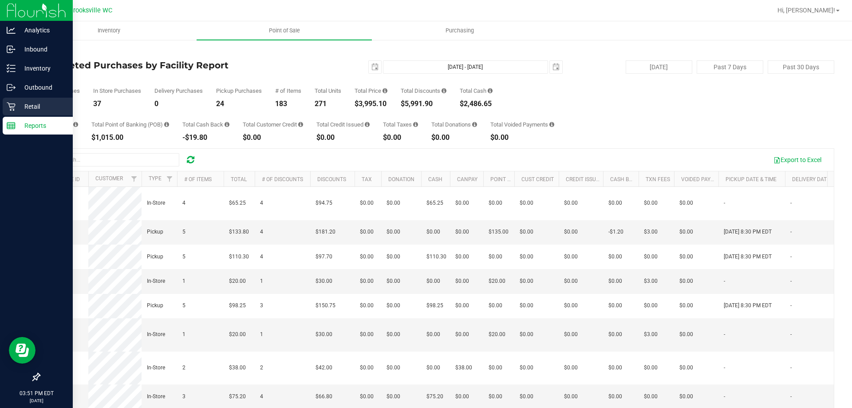
click at [17, 108] on p "Retail" at bounding box center [42, 106] width 53 height 11
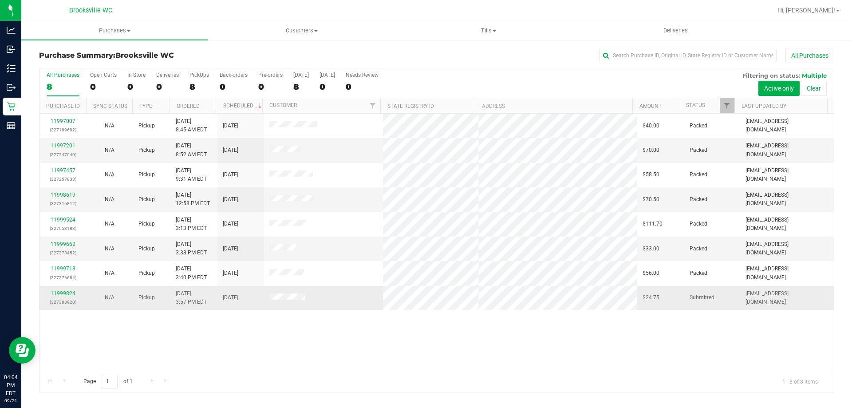
click at [68, 290] on div "11999824 (327383920)" at bounding box center [63, 297] width 36 height 17
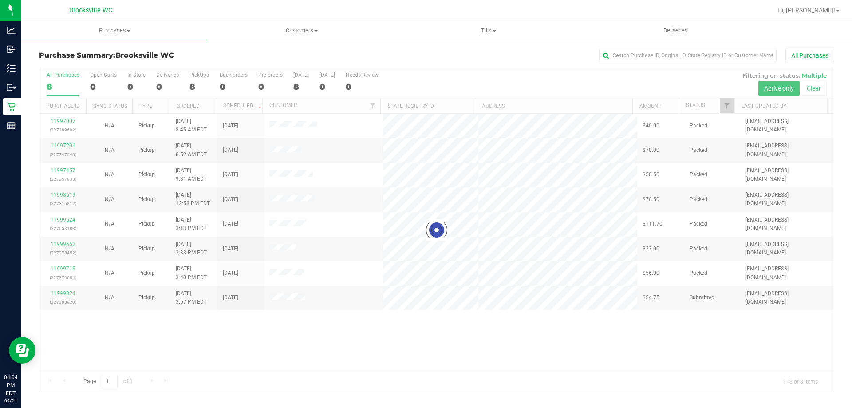
click at [67, 293] on div at bounding box center [437, 230] width 795 height 324
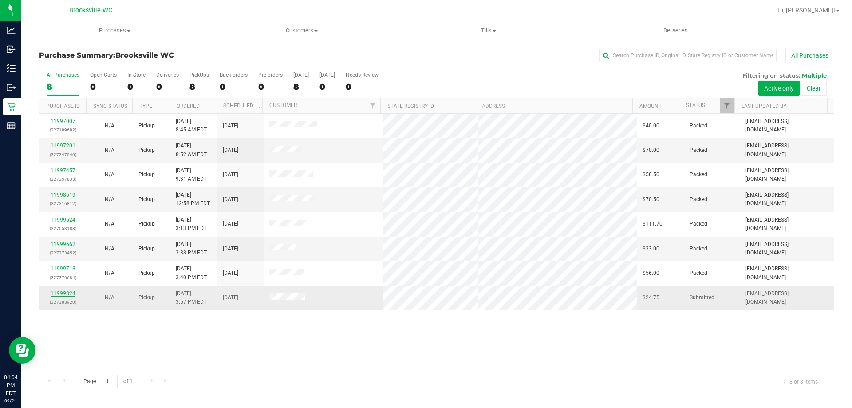
click at [66, 295] on link "11999824" at bounding box center [63, 293] width 25 height 6
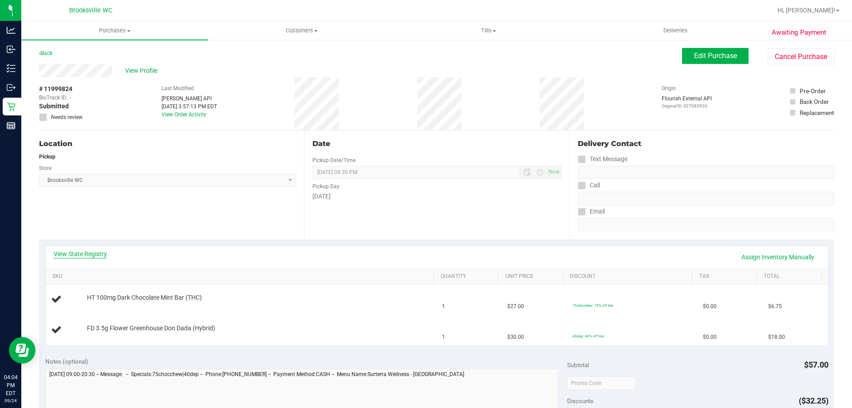
click at [91, 250] on link "View State Registry" at bounding box center [80, 254] width 53 height 9
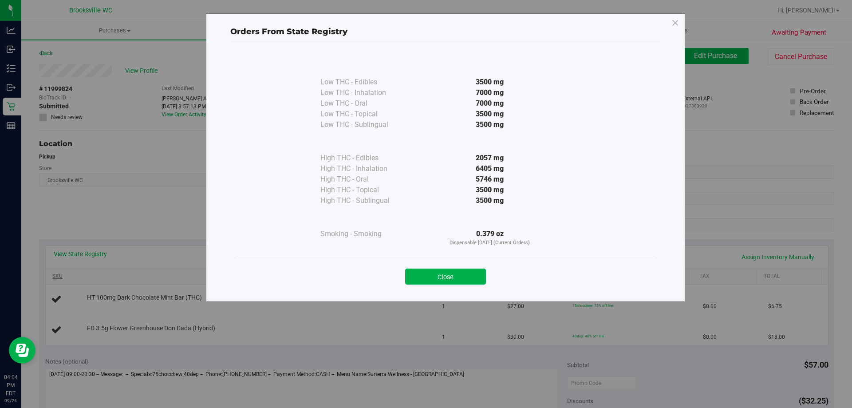
drag, startPoint x: 433, startPoint y: 276, endPoint x: 427, endPoint y: 273, distance: 6.9
click at [430, 275] on button "Close" at bounding box center [445, 277] width 81 height 16
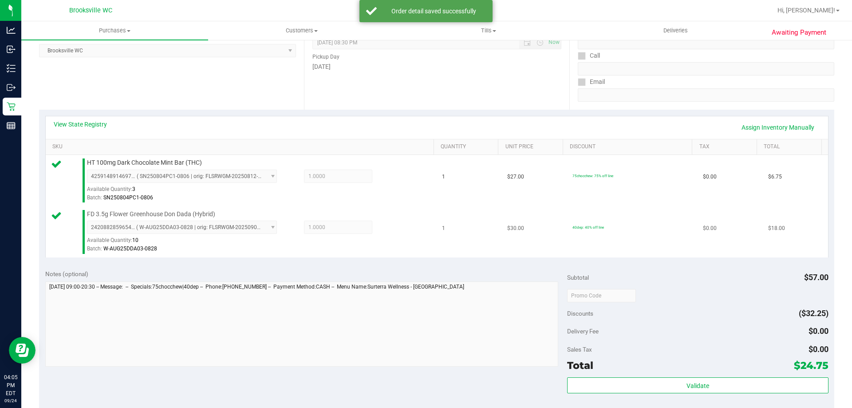
scroll to position [222, 0]
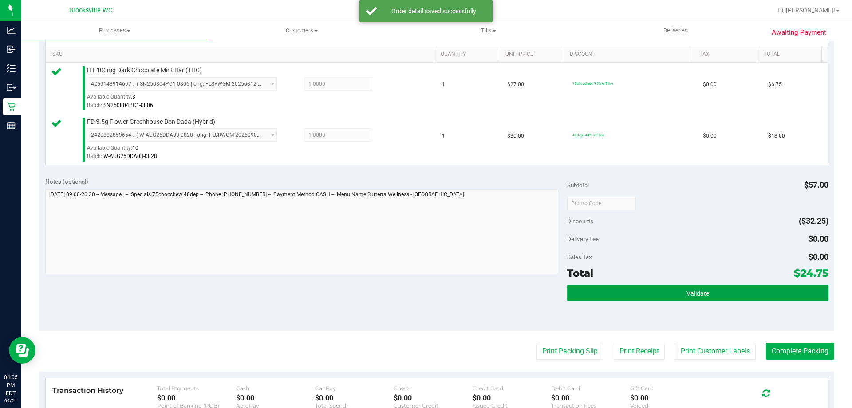
click at [625, 297] on button "Validate" at bounding box center [697, 293] width 261 height 16
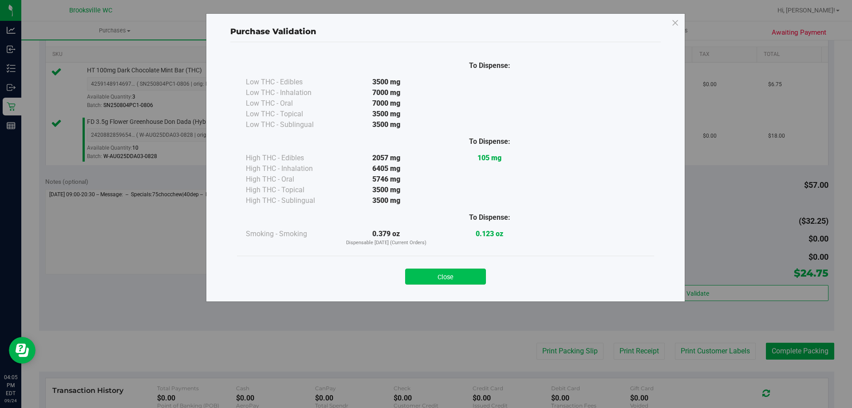
click at [452, 273] on button "Close" at bounding box center [445, 277] width 81 height 16
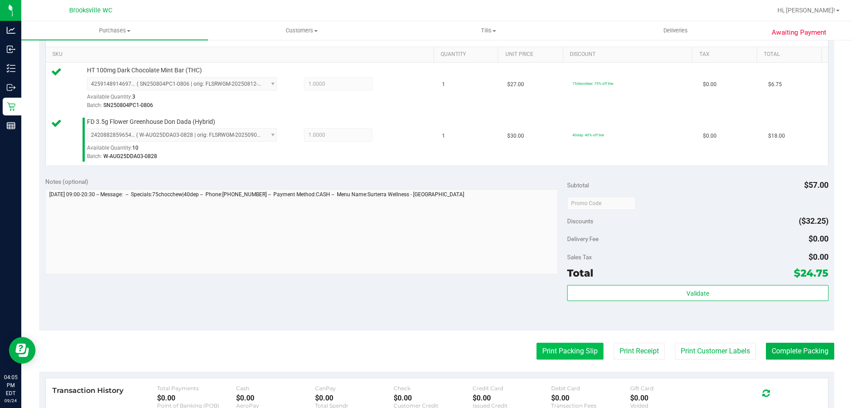
click at [559, 347] on button "Print Packing Slip" at bounding box center [570, 351] width 67 height 17
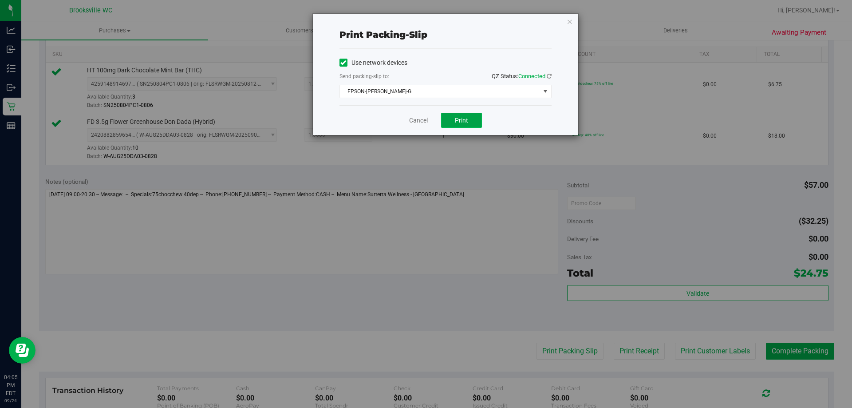
click at [458, 119] on span "Print" at bounding box center [461, 120] width 13 height 7
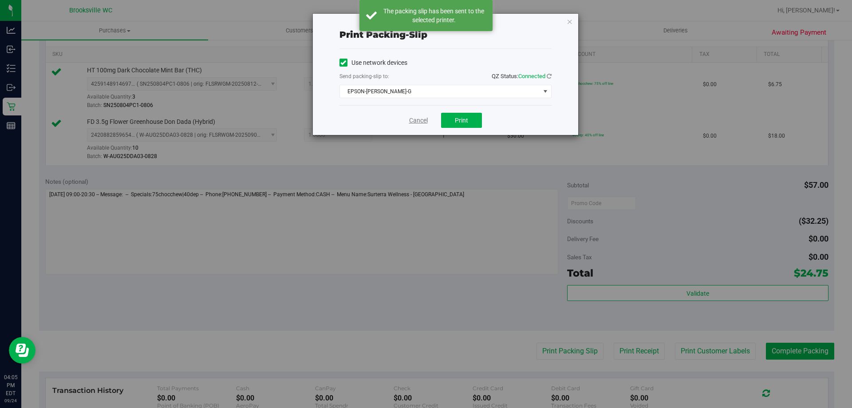
click at [419, 121] on link "Cancel" at bounding box center [418, 120] width 19 height 9
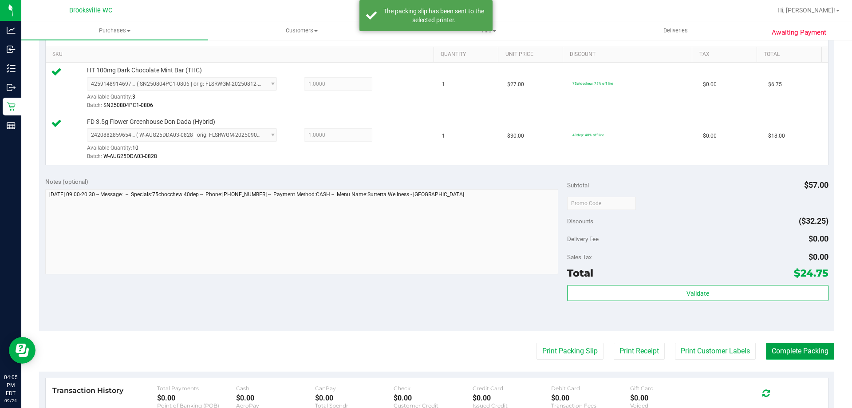
click at [789, 349] on button "Complete Packing" at bounding box center [800, 351] width 68 height 17
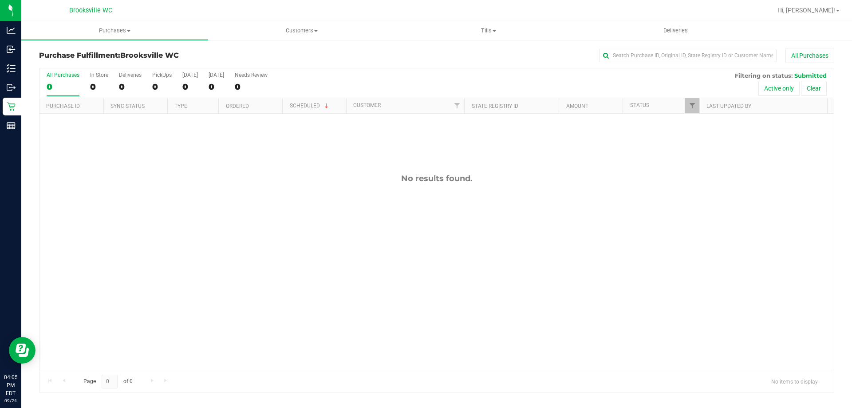
click at [322, 250] on div "No results found." at bounding box center [437, 272] width 795 height 317
click at [107, 241] on div "No results found." at bounding box center [437, 272] width 795 height 317
drag, startPoint x: 90, startPoint y: 265, endPoint x: 99, endPoint y: 242, distance: 23.7
click at [91, 264] on div "No results found." at bounding box center [437, 272] width 795 height 317
click at [517, 51] on div "All Purchases" at bounding box center [569, 55] width 531 height 15
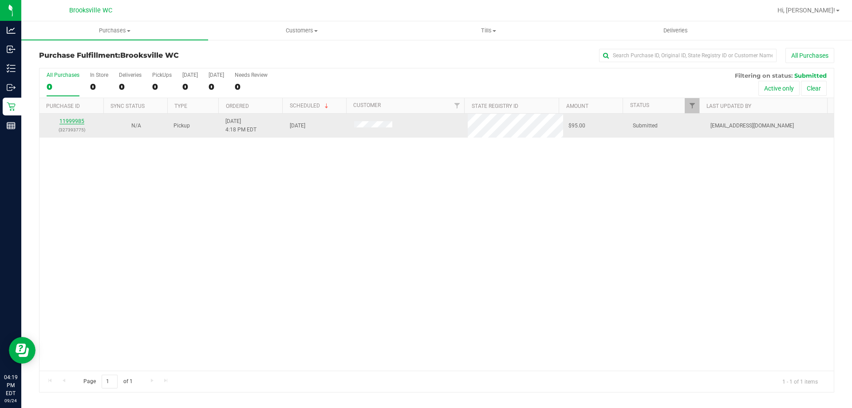
click at [75, 123] on link "11999985" at bounding box center [71, 121] width 25 height 6
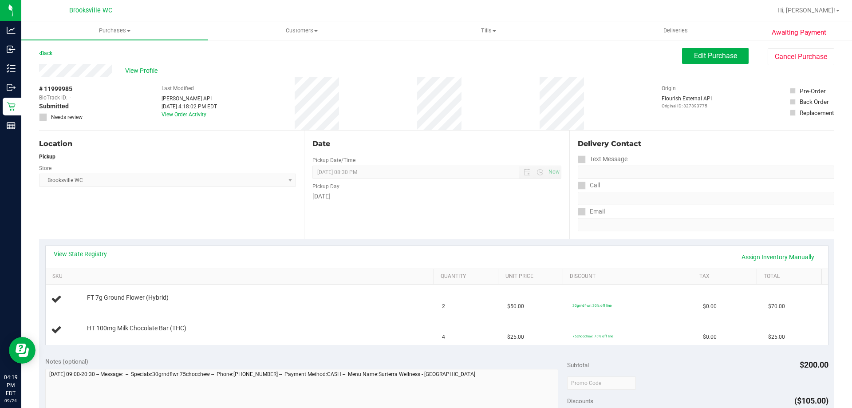
click at [151, 219] on div "Location Pickup Store Brooksville WC Select Store Bonita Springs WC Boynton Bea…" at bounding box center [171, 185] width 265 height 109
click at [84, 255] on link "View State Registry" at bounding box center [80, 254] width 53 height 9
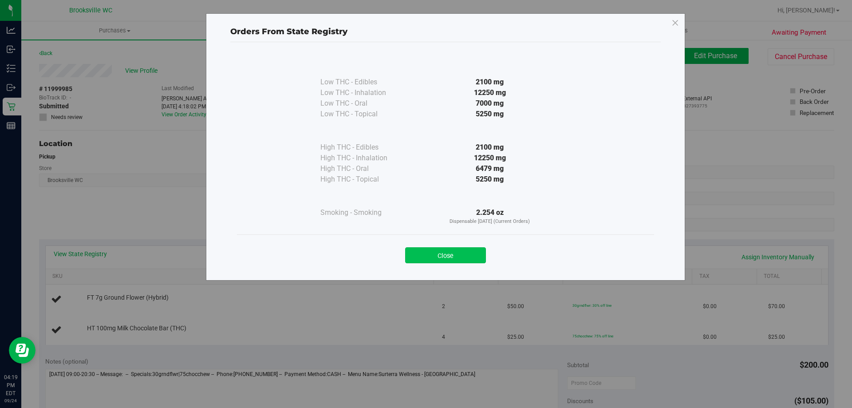
click at [462, 255] on button "Close" at bounding box center [445, 255] width 81 height 16
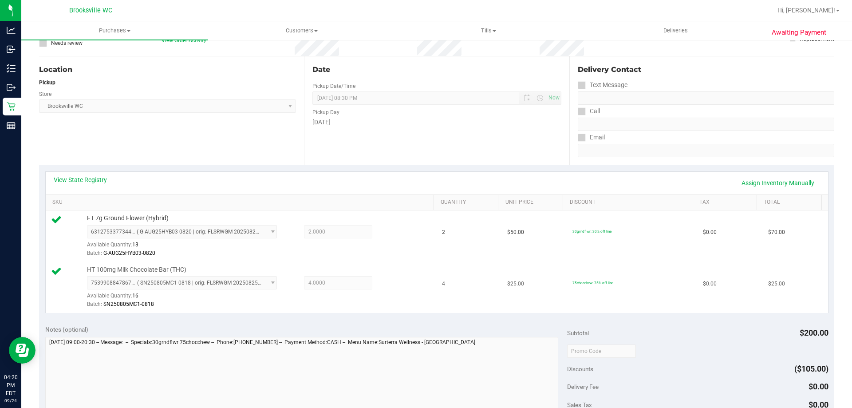
scroll to position [133, 0]
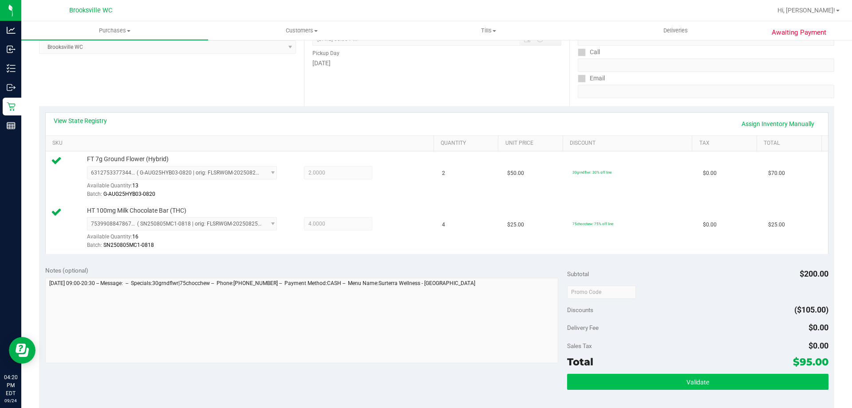
drag, startPoint x: 633, startPoint y: 372, endPoint x: 634, endPoint y: 384, distance: 12.5
click at [633, 372] on div "Subtotal $200.00 Discounts ($105.00) Delivery Fee $0.00 Sales Tax $0.00 Total $…" at bounding box center [697, 340] width 261 height 148
click at [634, 387] on button "Validate" at bounding box center [697, 382] width 261 height 16
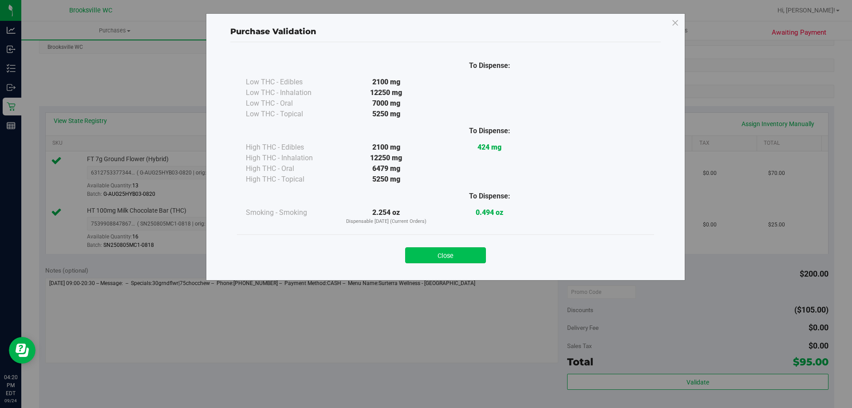
click at [413, 256] on button "Close" at bounding box center [445, 255] width 81 height 16
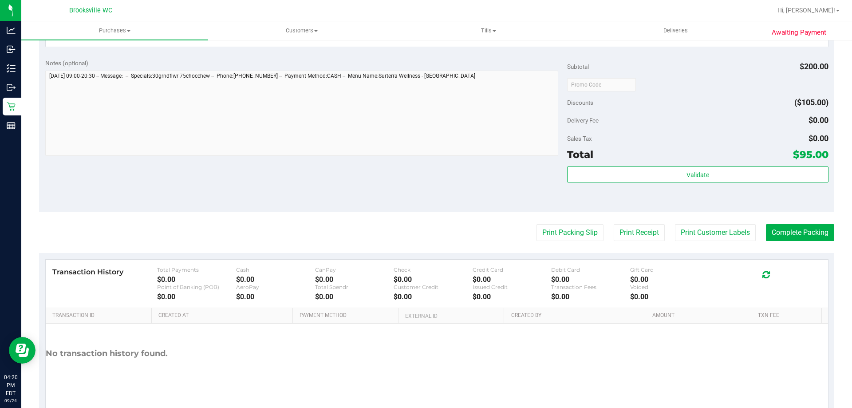
scroll to position [355, 0]
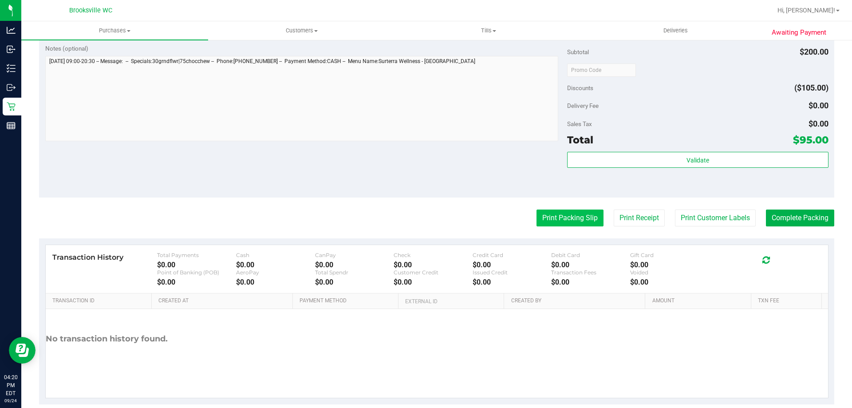
click at [584, 218] on button "Print Packing Slip" at bounding box center [570, 218] width 67 height 17
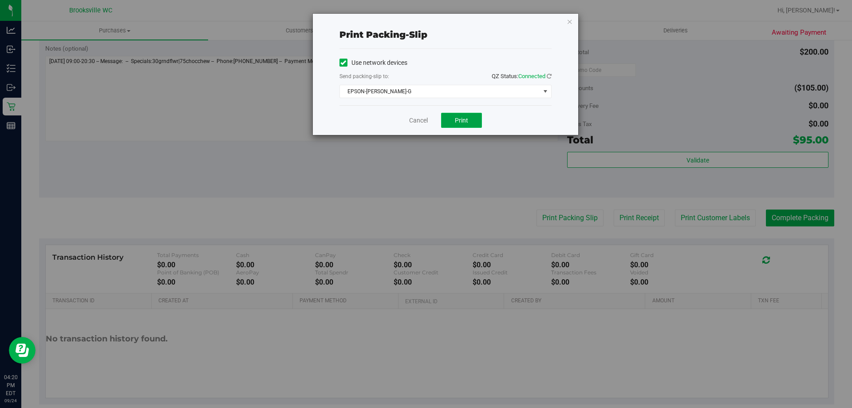
click at [455, 118] on button "Print" at bounding box center [461, 120] width 41 height 15
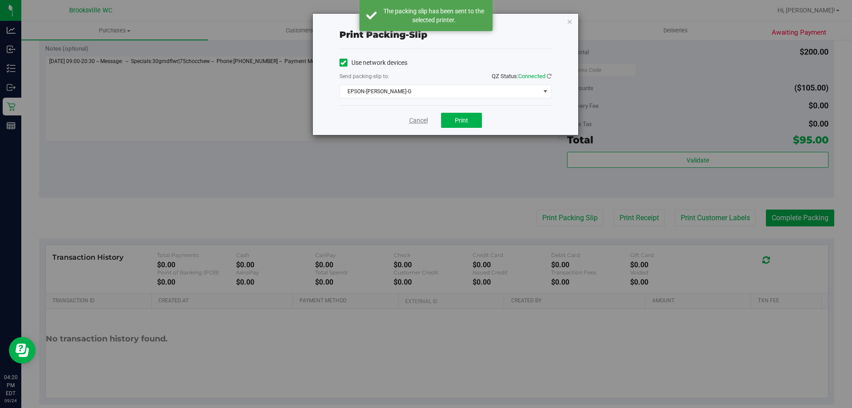
click at [417, 120] on link "Cancel" at bounding box center [418, 120] width 19 height 9
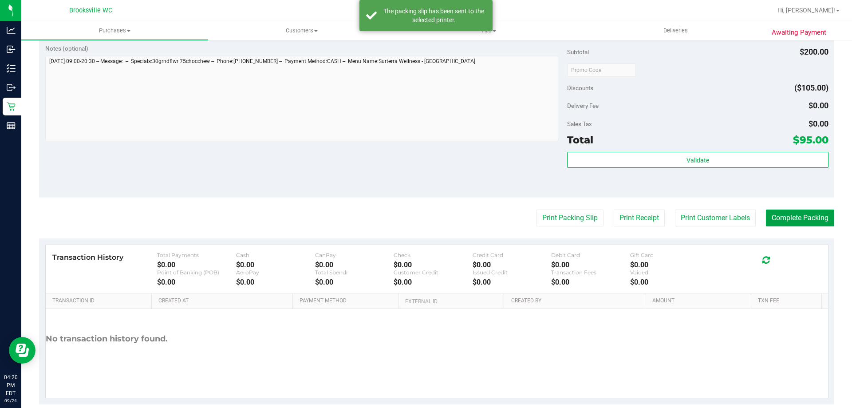
click at [788, 210] on button "Complete Packing" at bounding box center [800, 218] width 68 height 17
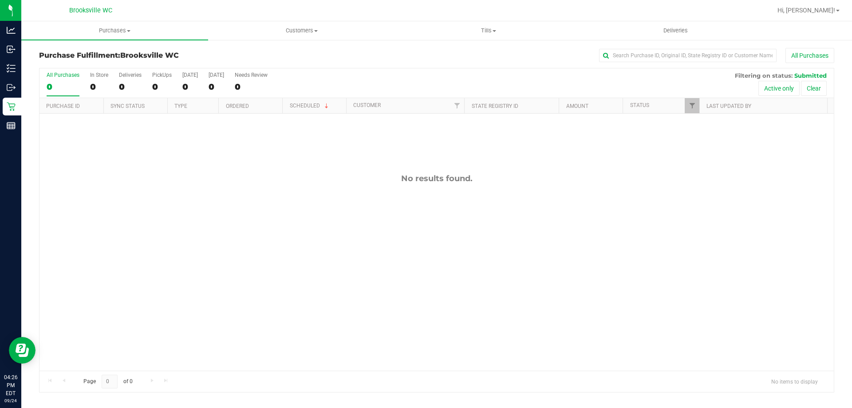
click at [104, 246] on div "No results found." at bounding box center [437, 272] width 795 height 317
drag, startPoint x: 442, startPoint y: 75, endPoint x: 420, endPoint y: 73, distance: 21.8
click at [442, 75] on div "All Purchases 0 In Store 0 Deliveries 0 PickUps 0 Today 0 Tomorrow 0 Needs Revi…" at bounding box center [437, 71] width 795 height 7
click at [421, 60] on div "All Purchases" at bounding box center [569, 55] width 531 height 15
click at [390, 68] on div "All Purchases 0 In Store 0 Deliveries 0 PickUps 0 Today 0 Tomorrow 0 Needs Revi…" at bounding box center [437, 71] width 795 height 7
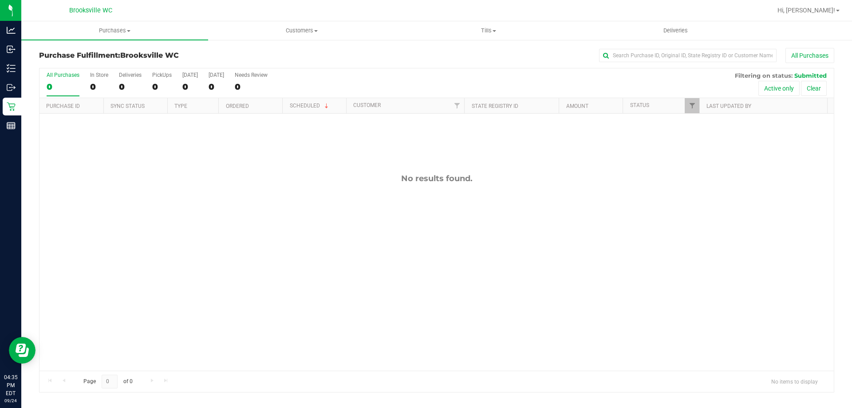
click at [399, 75] on div "All Purchases 0 In Store 0 Deliveries 0 PickUps 0 Today 0 Tomorrow 0 Needs Revi…" at bounding box center [437, 71] width 795 height 7
drag, startPoint x: 409, startPoint y: 64, endPoint x: 416, endPoint y: 64, distance: 6.7
click at [409, 65] on div "Purchase Fulfillment: Brooksville WC All Purchases" at bounding box center [437, 58] width 796 height 20
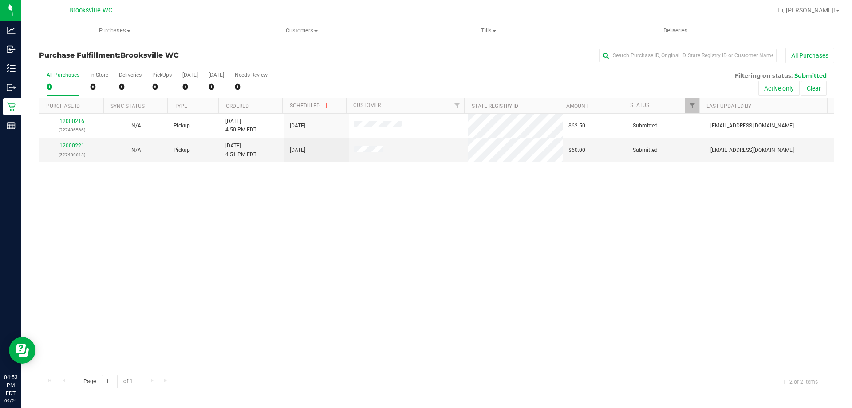
click at [432, 225] on div "12000216 (327406566) N/A Pickup 9/24/2025 4:50 PM EDT 9/24/2025 $62.50 Submitte…" at bounding box center [437, 242] width 795 height 257
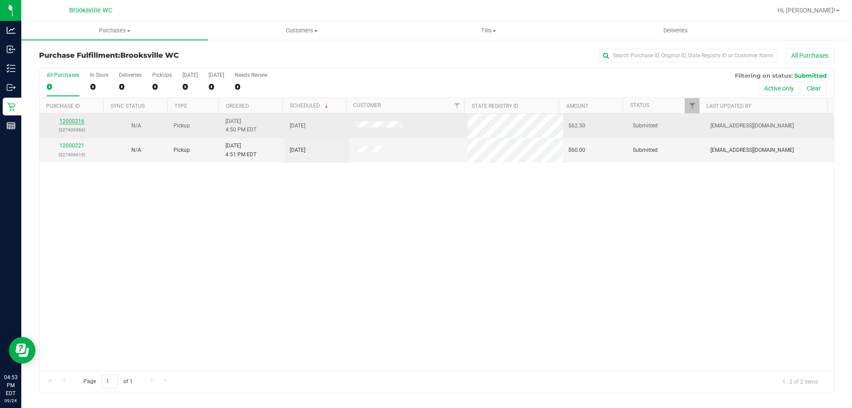
click at [72, 122] on link "12000216" at bounding box center [71, 121] width 25 height 6
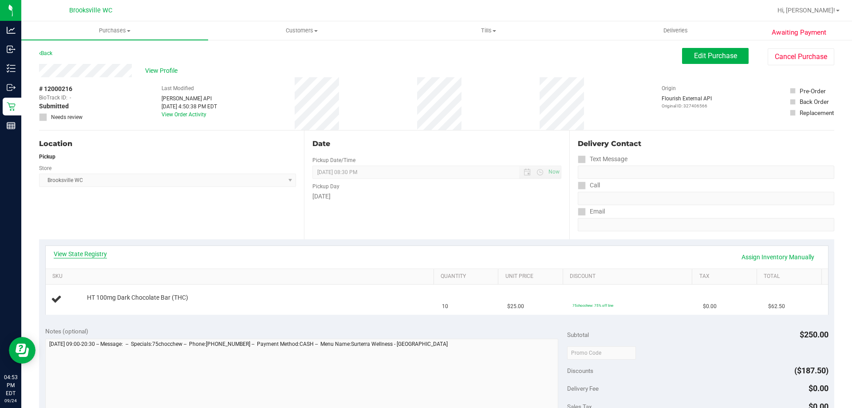
click at [84, 258] on link "View State Registry" at bounding box center [80, 254] width 53 height 9
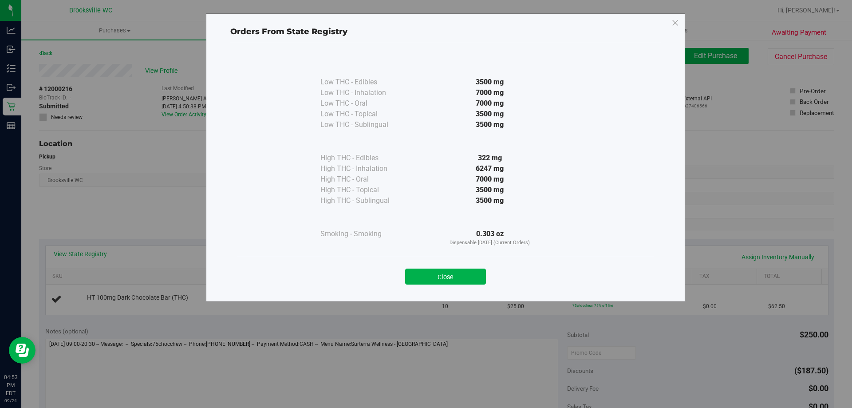
click at [456, 277] on button "Close" at bounding box center [445, 277] width 81 height 16
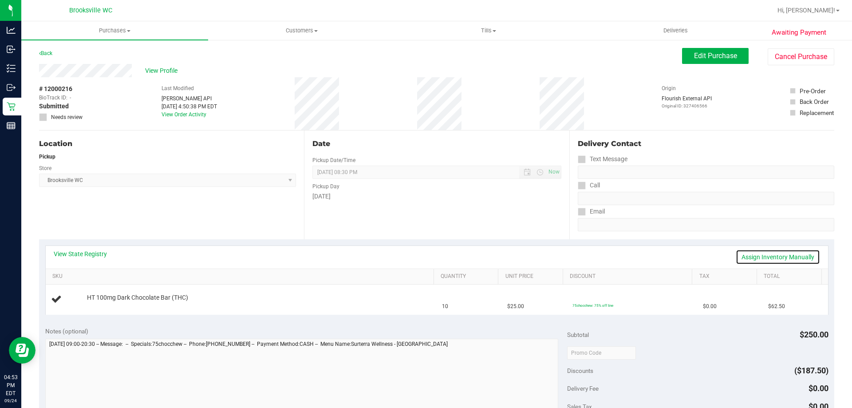
click at [795, 254] on link "Assign Inventory Manually" at bounding box center [778, 257] width 84 height 15
click at [94, 303] on link "Add Package" at bounding box center [103, 304] width 32 height 6
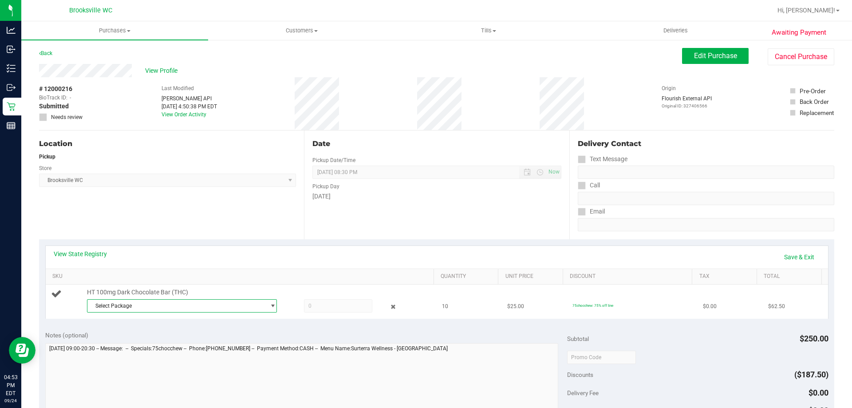
click at [155, 300] on span "Select Package" at bounding box center [176, 306] width 178 height 12
click at [230, 343] on span "( SN250728DC1-0804 | orig: FLSRWGM-20250808-1367 )" at bounding box center [211, 342] width 137 height 6
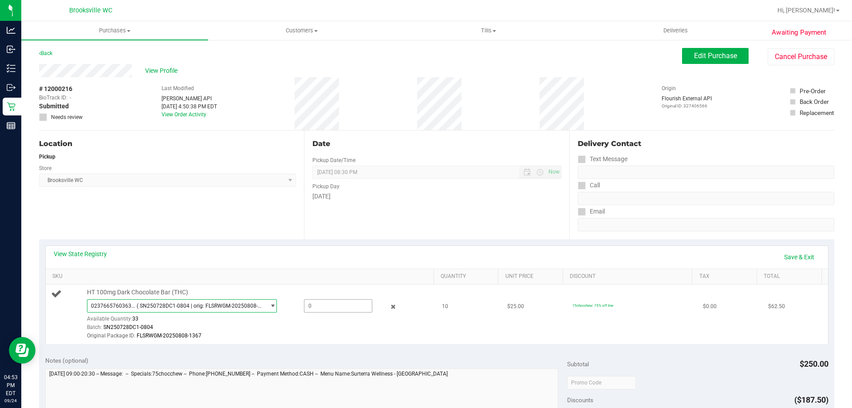
click at [318, 302] on span at bounding box center [338, 305] width 68 height 13
type input "10"
type input "10.0000"
click at [313, 252] on div "View State Registry Save & Exit" at bounding box center [437, 257] width 767 height 15
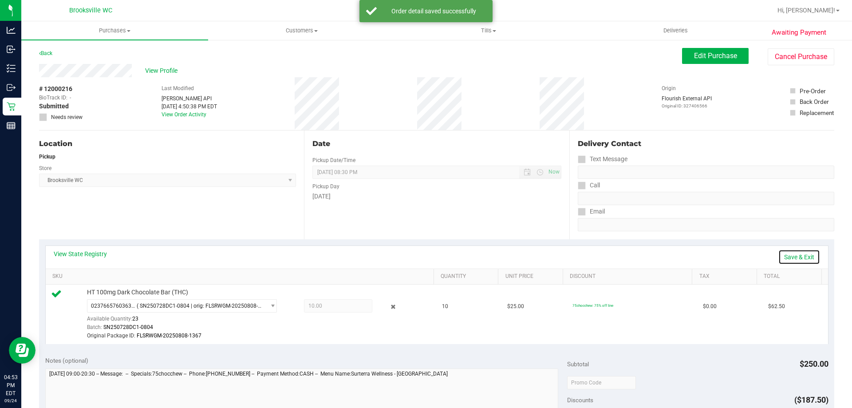
click at [791, 254] on link "Save & Exit" at bounding box center [800, 257] width 42 height 15
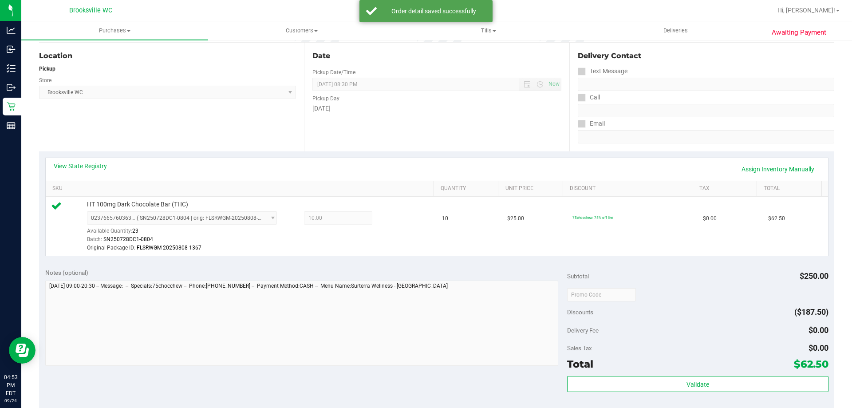
scroll to position [89, 0]
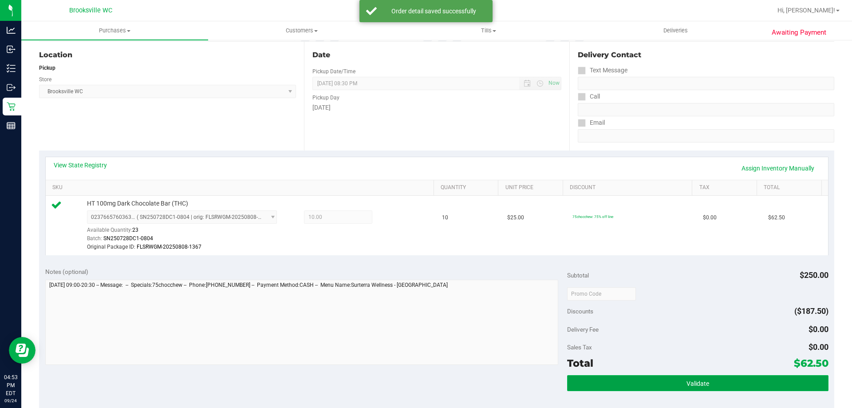
click at [647, 381] on button "Validate" at bounding box center [697, 383] width 261 height 16
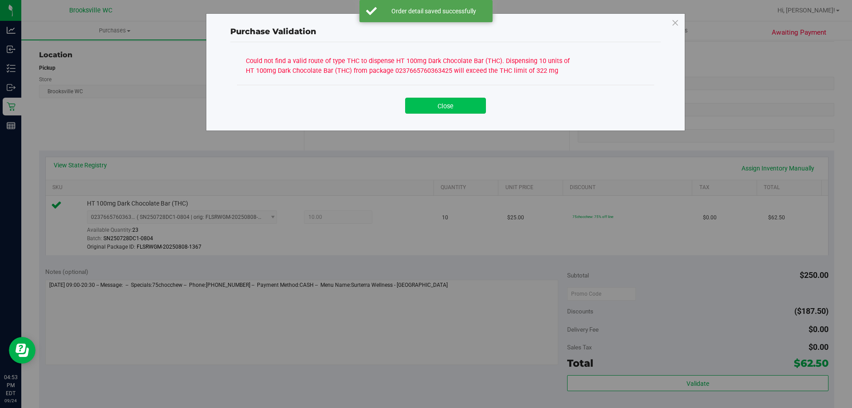
click at [436, 111] on button "Close" at bounding box center [445, 106] width 81 height 16
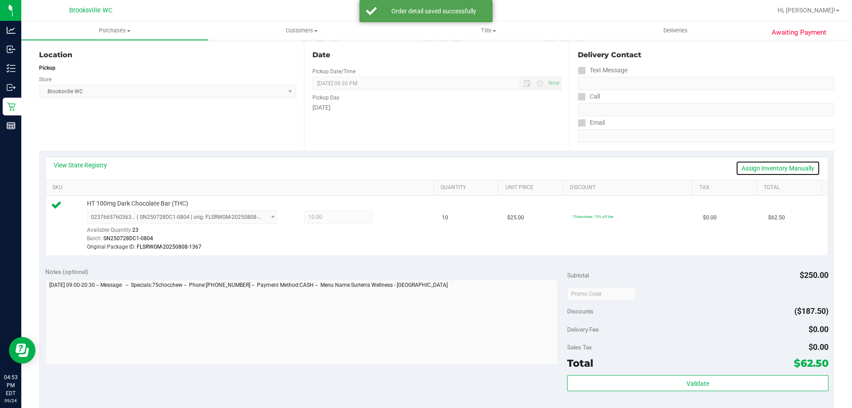
click at [783, 165] on link "Assign Inventory Manually" at bounding box center [778, 168] width 84 height 15
click at [379, 219] on div at bounding box center [386, 218] width 28 height 11
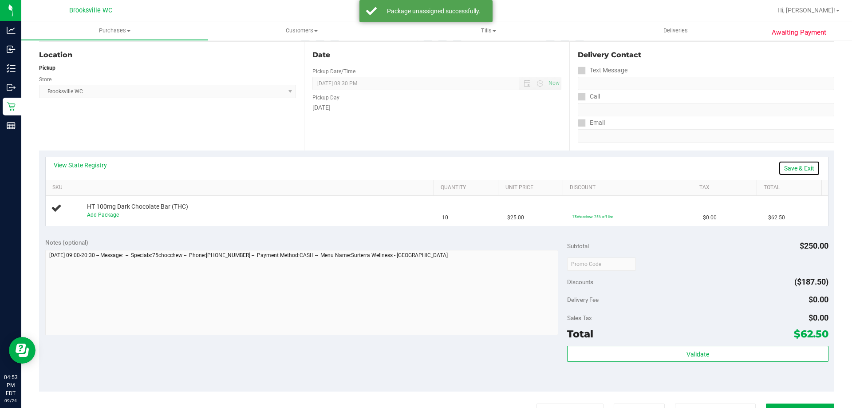
click at [805, 171] on link "Save & Exit" at bounding box center [800, 168] width 42 height 15
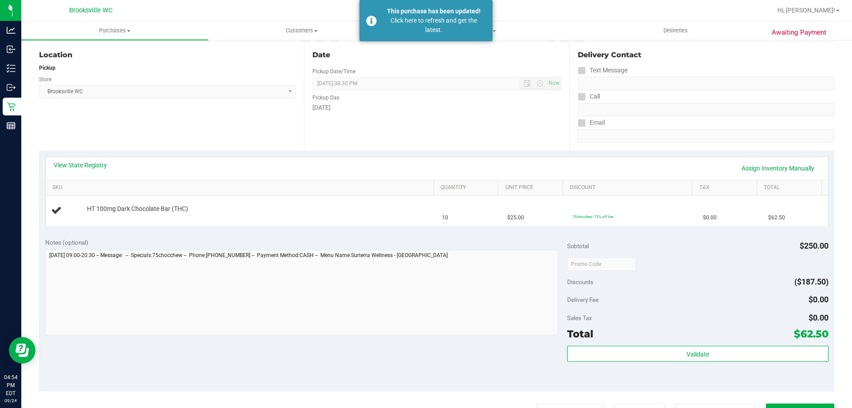
click at [251, 94] on span "Brooksville WC Select Store Bonita Springs WC Boynton Beach WC Bradenton WC Bra…" at bounding box center [167, 91] width 257 height 13
click at [425, 20] on div "Click here to refresh and get the latest." at bounding box center [434, 25] width 104 height 19
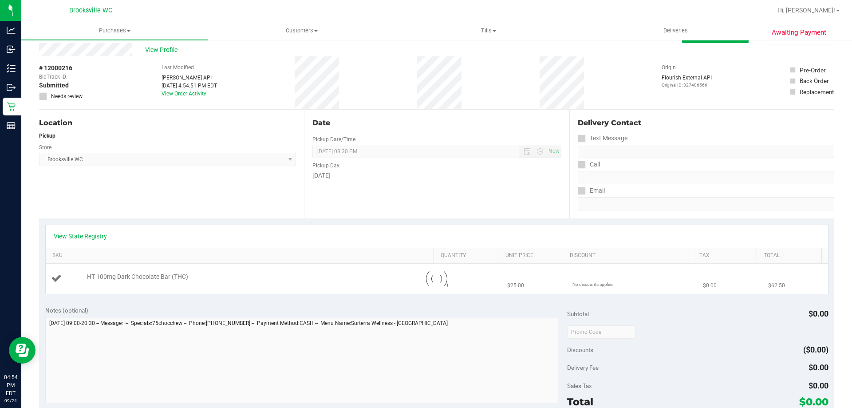
scroll to position [0, 0]
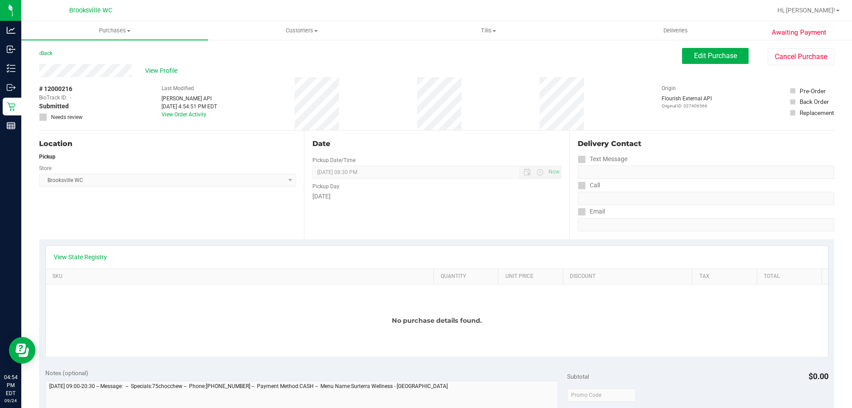
click at [131, 196] on div "Location Pickup Store Brooksville WC Select Store Bonita Springs WC Boynton Bea…" at bounding box center [171, 185] width 265 height 109
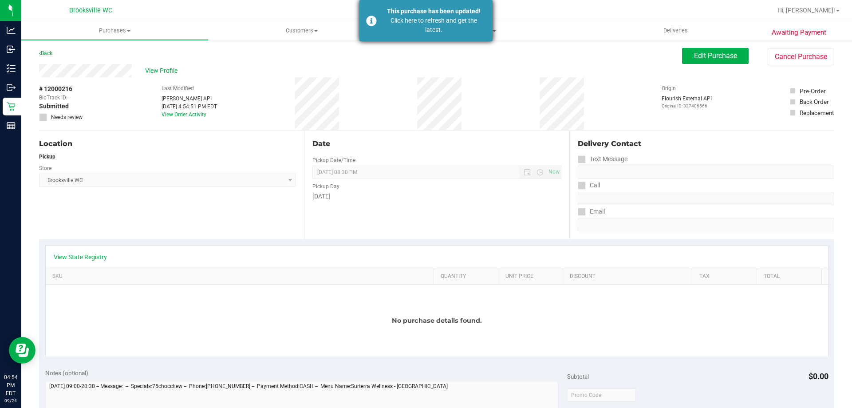
click at [397, 22] on div "Click here to refresh and get the latest." at bounding box center [434, 25] width 104 height 19
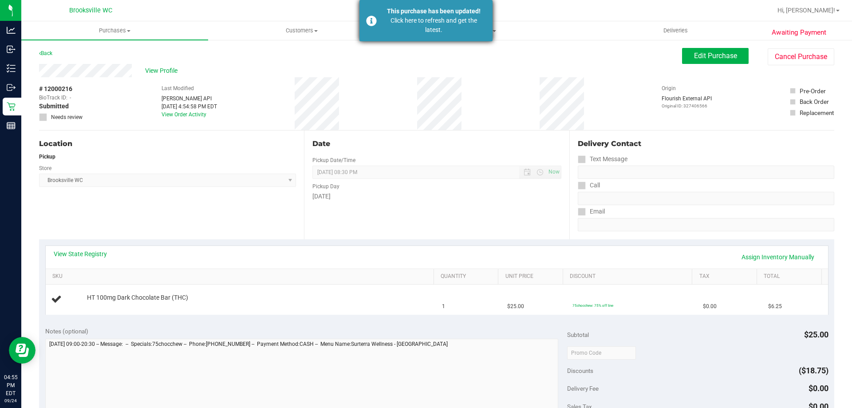
click at [380, 32] on div "This purchase has been updated! Click here to refresh and get the latest." at bounding box center [426, 20] width 133 height 41
click at [389, 24] on div "Click here to refresh and get the latest." at bounding box center [434, 25] width 104 height 19
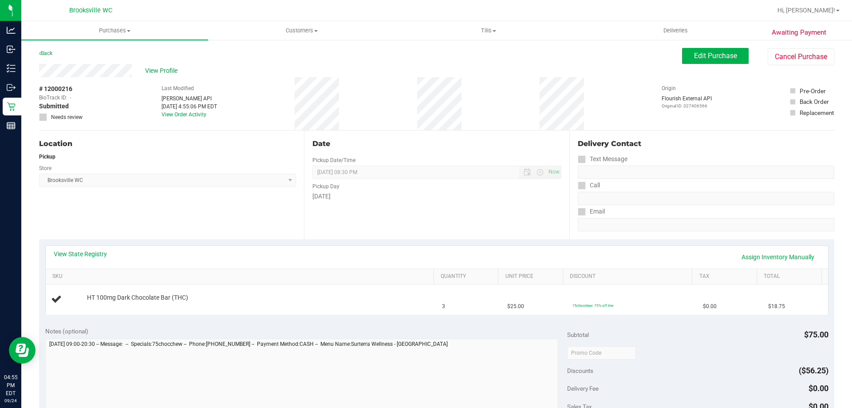
drag, startPoint x: 120, startPoint y: 110, endPoint x: 132, endPoint y: 97, distance: 17.9
click at [122, 110] on div "# 12000216 BioTrack ID: - Submitted Needs review Last Modified Jane API Sep 24,…" at bounding box center [437, 103] width 796 height 53
click at [161, 67] on span "View Profile" at bounding box center [163, 70] width 36 height 9
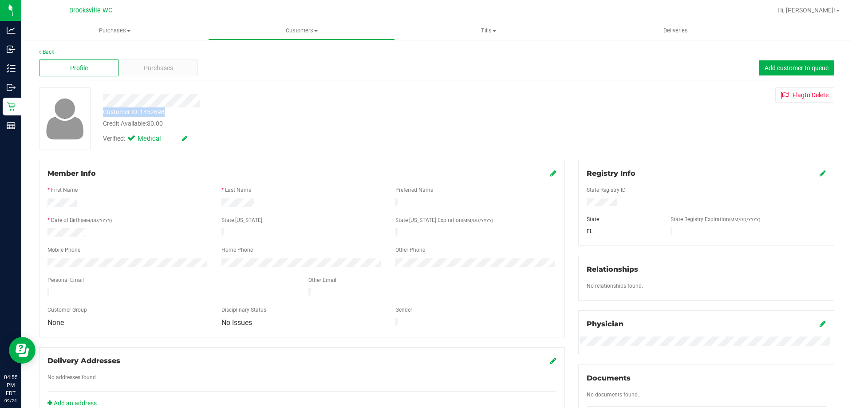
drag, startPoint x: 170, startPoint y: 111, endPoint x: 102, endPoint y: 111, distance: 67.5
click at [102, 111] on div "Customer ID: 1452698 Credit Available: $0.00" at bounding box center [298, 117] width 404 height 21
copy div "Customer ID: 1452698"
click at [131, 218] on div "* Date of Birth (MM/DD/YYYY)" at bounding box center [128, 221] width 174 height 10
click at [155, 195] on div "* First Name" at bounding box center [128, 191] width 174 height 10
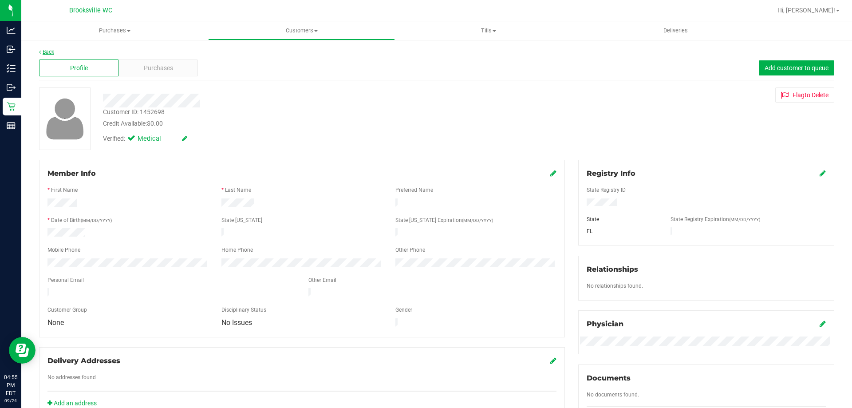
click at [42, 53] on link "Back" at bounding box center [46, 52] width 15 height 6
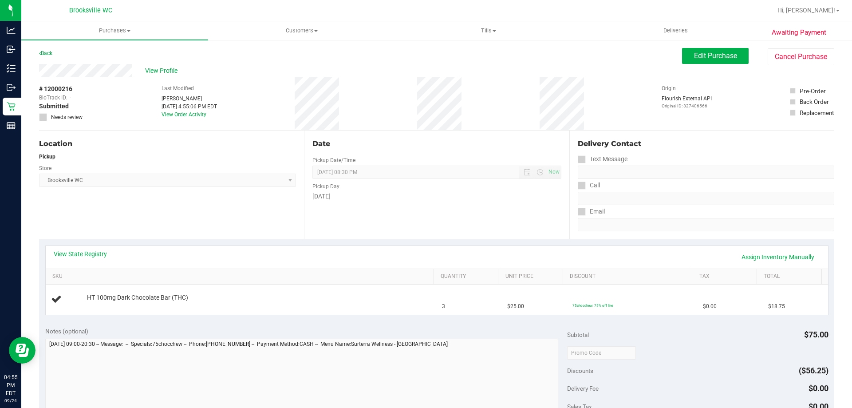
click at [296, 250] on div "View State Registry Assign Inventory Manually" at bounding box center [437, 257] width 767 height 15
click at [295, 244] on div "View State Registry Assign Inventory Manually SKU Quantity Unit Price Discount …" at bounding box center [437, 279] width 796 height 81
click at [308, 240] on div "View State Registry Assign Inventory Manually SKU Quantity Unit Price Discount …" at bounding box center [437, 279] width 796 height 81
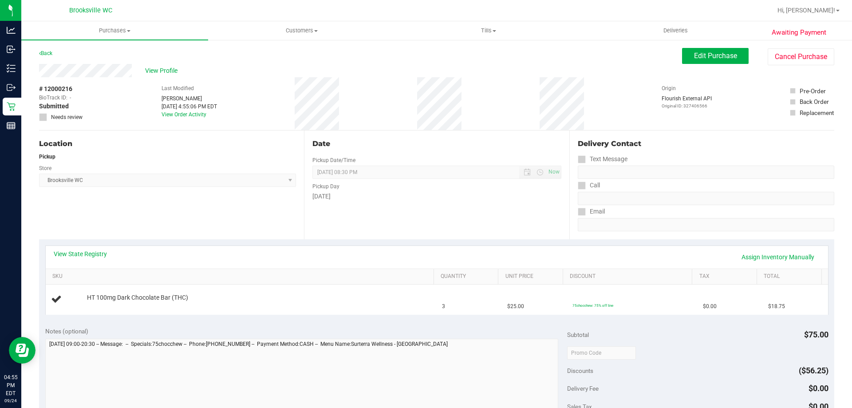
click at [304, 236] on div "Date Pickup Date/Time 09/24/2025 Now 09/24/2025 08:30 PM Now Pickup Day Wednesd…" at bounding box center [436, 185] width 265 height 109
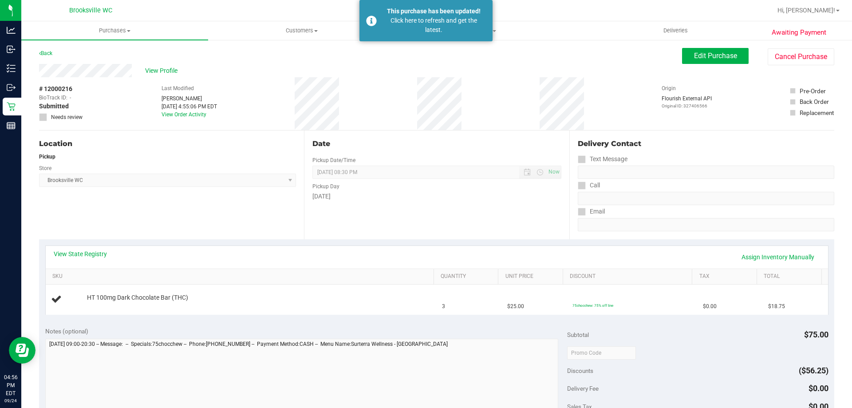
click at [139, 169] on div "Store" at bounding box center [167, 167] width 257 height 13
click at [404, 29] on div "Click here to refresh and get the latest." at bounding box center [434, 25] width 104 height 19
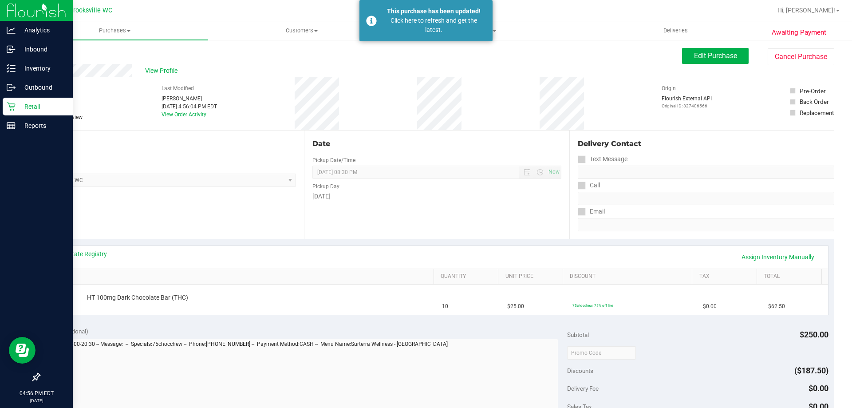
click at [17, 105] on p "Retail" at bounding box center [42, 106] width 53 height 11
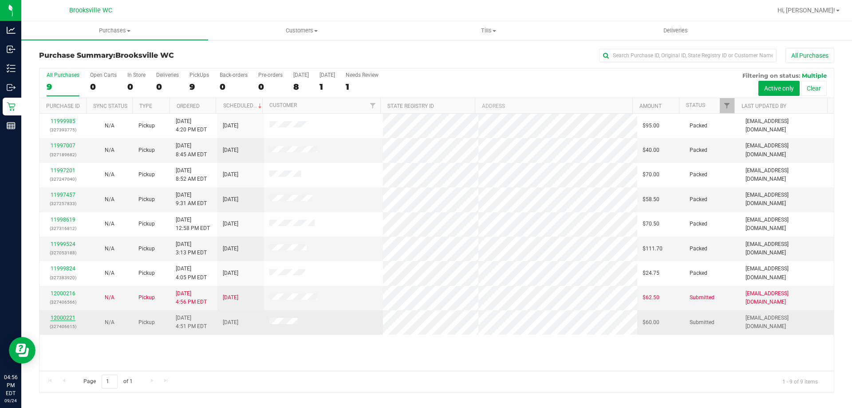
click at [63, 317] on link "12000221" at bounding box center [63, 318] width 25 height 6
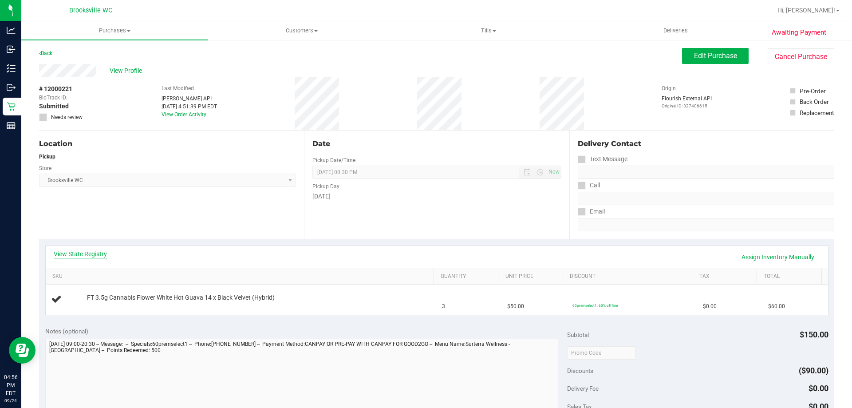
click at [103, 257] on link "View State Registry" at bounding box center [80, 254] width 53 height 9
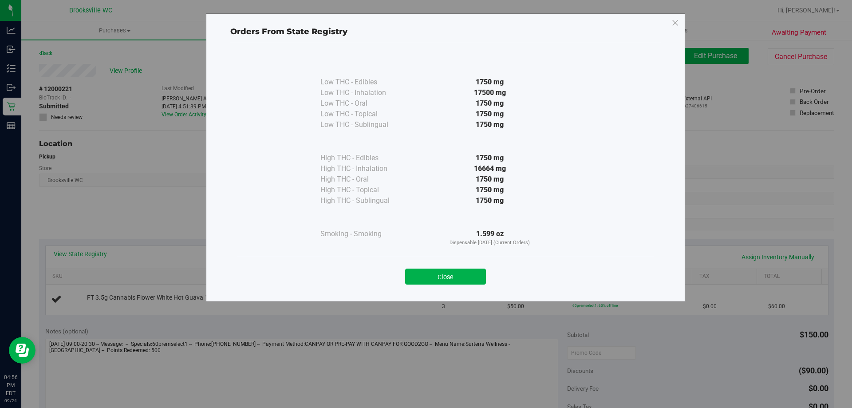
click at [465, 275] on button "Close" at bounding box center [445, 277] width 81 height 16
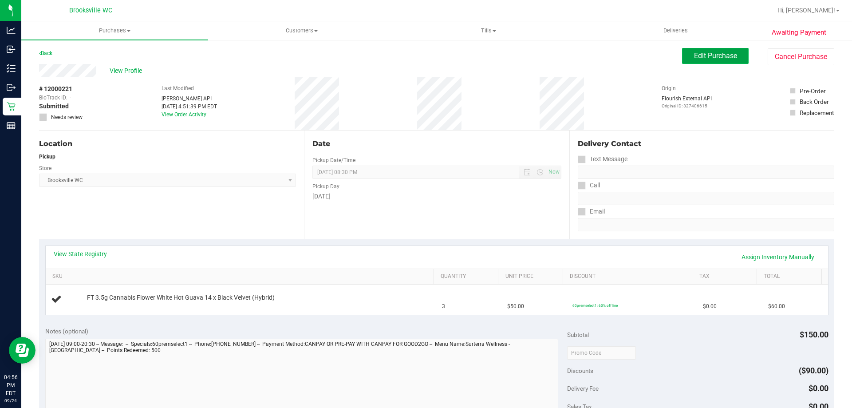
click at [694, 55] on span "Edit Purchase" at bounding box center [715, 55] width 43 height 8
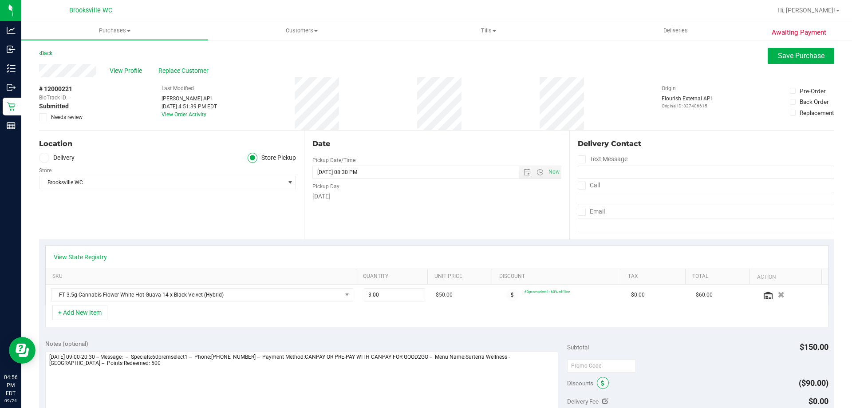
click at [601, 382] on icon at bounding box center [603, 383] width 4 height 6
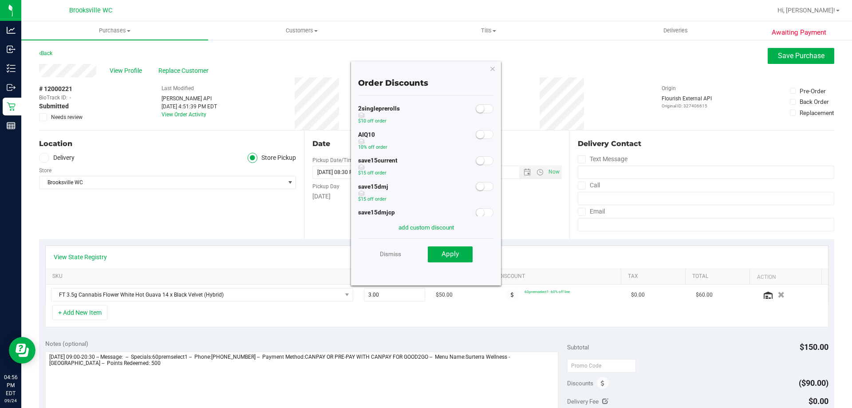
click at [482, 136] on span at bounding box center [485, 134] width 18 height 9
click at [464, 246] on save-button "Apply" at bounding box center [444, 254] width 58 height 16
click at [463, 247] on button "Apply" at bounding box center [450, 254] width 45 height 16
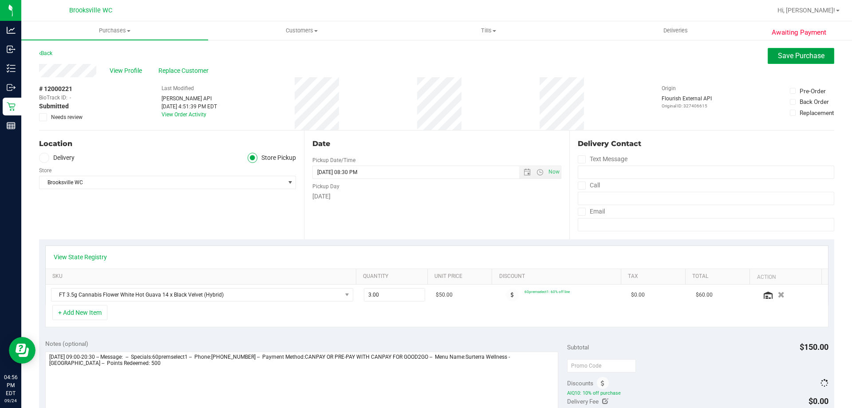
click at [806, 57] on span "Save Purchase" at bounding box center [801, 55] width 47 height 8
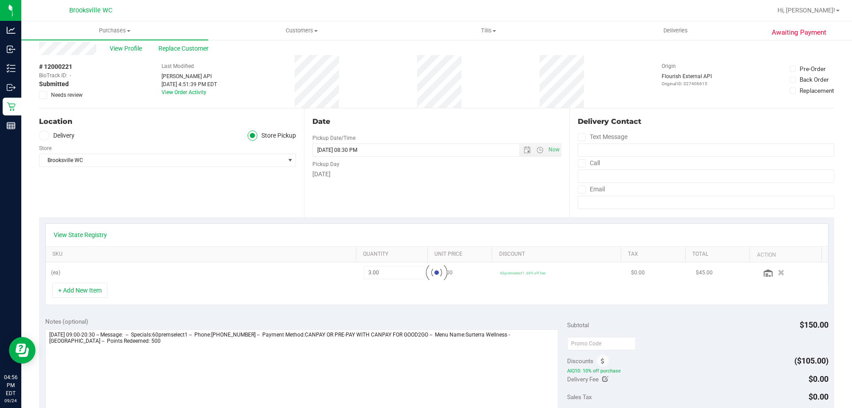
scroll to position [44, 0]
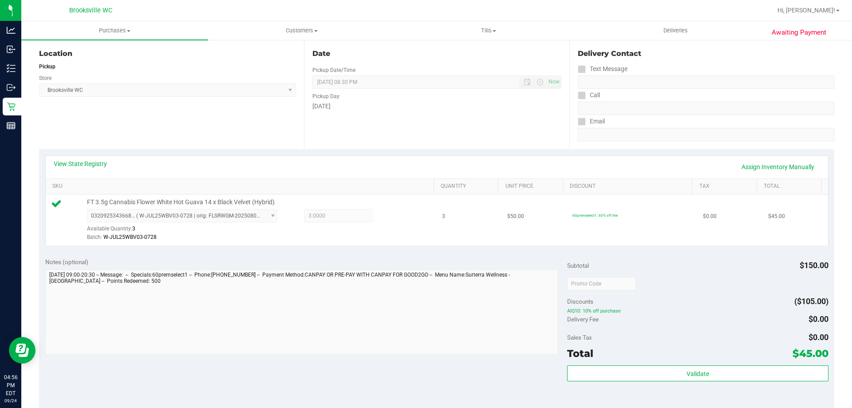
scroll to position [133, 0]
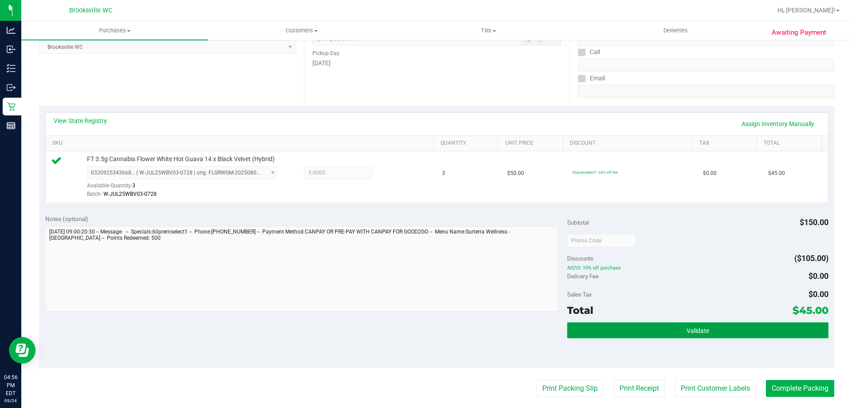
click at [678, 332] on button "Validate" at bounding box center [697, 330] width 261 height 16
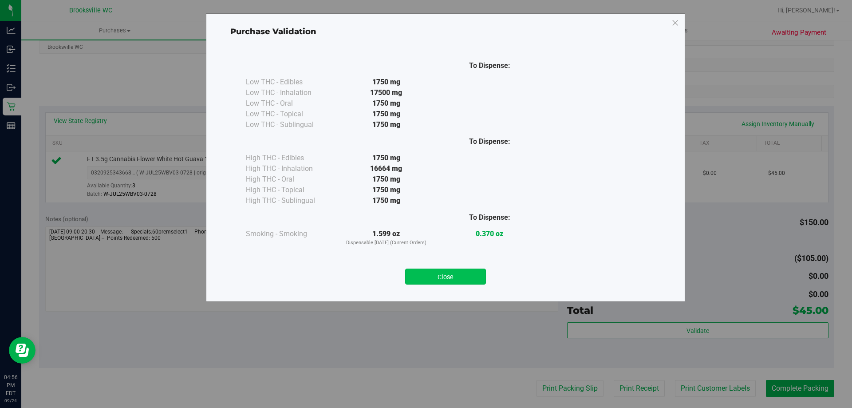
click at [475, 275] on button "Close" at bounding box center [445, 277] width 81 height 16
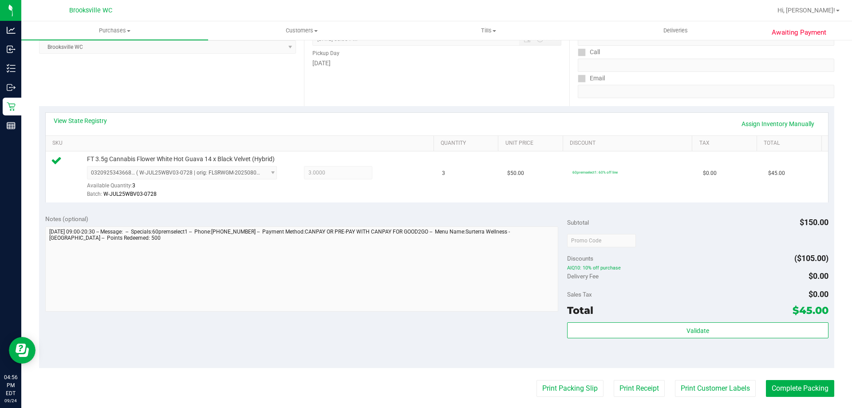
click at [547, 379] on purchase-details "Back Edit Purchase Cancel Purchase View Profile # 12000221 BioTrack ID: - Submi…" at bounding box center [437, 245] width 796 height 660
click at [548, 382] on button "Print Packing Slip" at bounding box center [570, 388] width 67 height 17
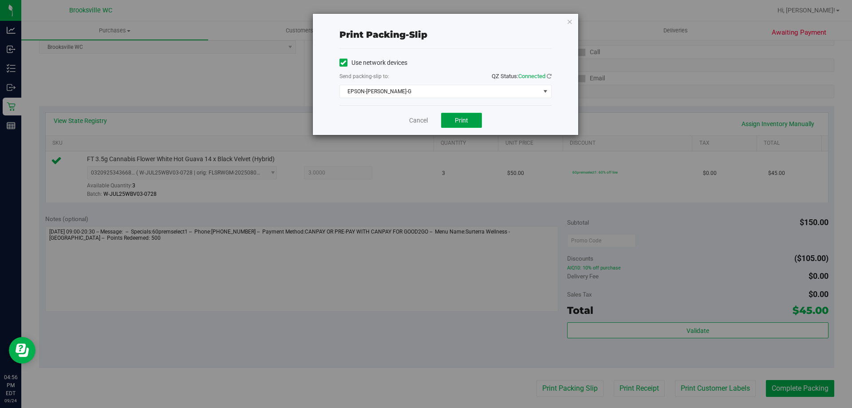
click at [470, 115] on button "Print" at bounding box center [461, 120] width 41 height 15
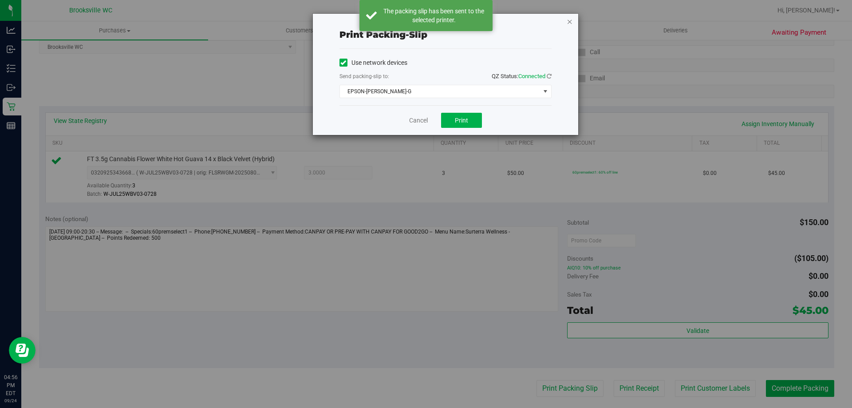
click at [569, 24] on icon "button" at bounding box center [570, 21] width 6 height 11
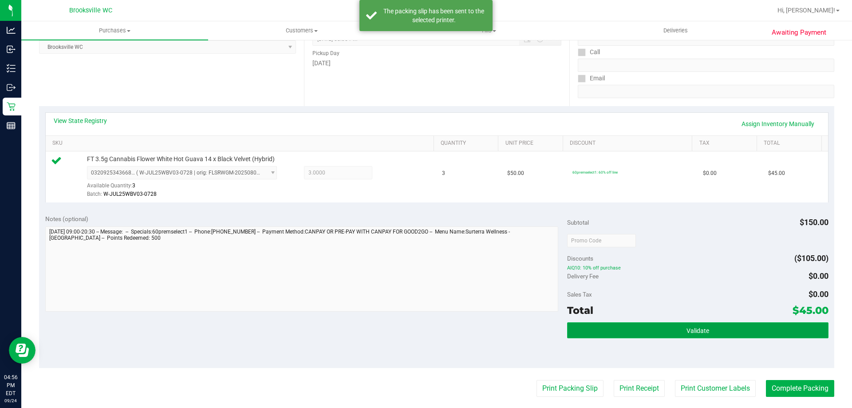
click at [719, 324] on button "Validate" at bounding box center [697, 330] width 261 height 16
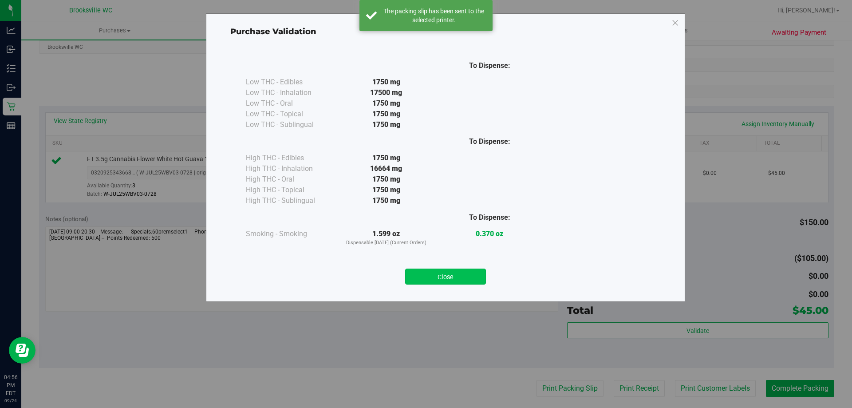
click at [469, 275] on button "Close" at bounding box center [445, 277] width 81 height 16
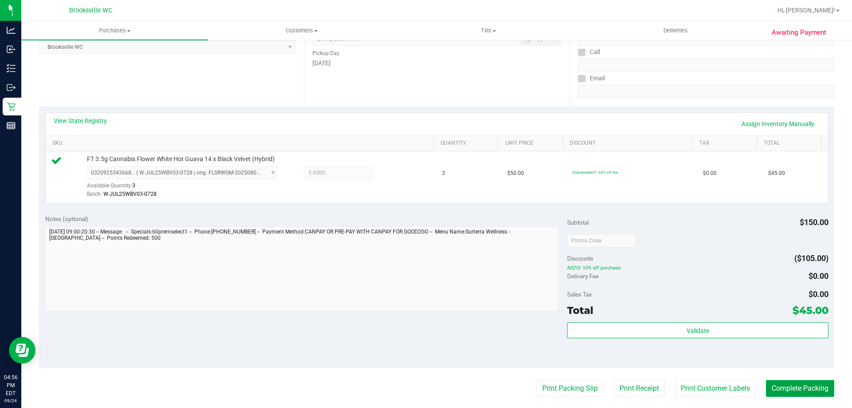
drag, startPoint x: 798, startPoint y: 386, endPoint x: 794, endPoint y: 383, distance: 5.1
click at [796, 384] on button "Complete Packing" at bounding box center [800, 388] width 68 height 17
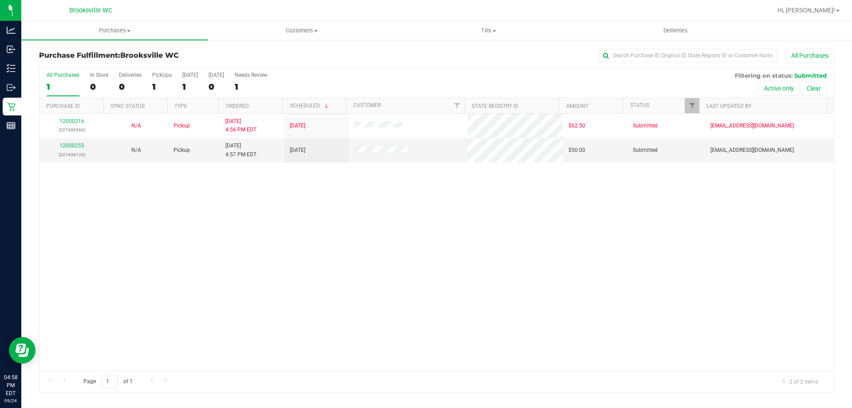
click at [82, 317] on div "12000216 (327406566) N/A Pickup 9/24/2025 4:56 PM EDT 9/24/2025 $62.50 Submitte…" at bounding box center [437, 242] width 795 height 257
click at [246, 341] on div "12000216 (327406566) N/A Pickup 9/24/2025 4:56 PM EDT 9/24/2025 $62.50 Submitte…" at bounding box center [437, 242] width 795 height 257
click at [120, 249] on div "12000216 (327406566) N/A Pickup 9/24/2025 4:56 PM EDT 9/24/2025 $62.50 Submitte…" at bounding box center [437, 242] width 795 height 257
click at [419, 236] on div "12000216 (327406566) N/A Pickup 9/24/2025 4:56 PM EDT 9/24/2025 $62.50 Submitte…" at bounding box center [437, 242] width 795 height 257
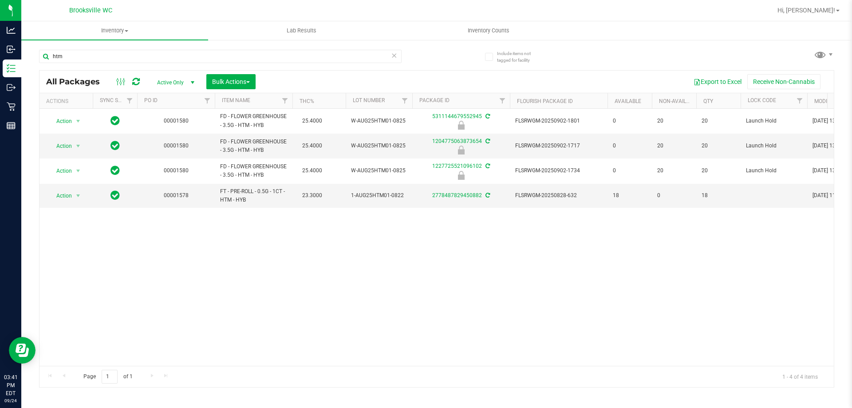
click at [396, 56] on icon at bounding box center [394, 55] width 6 height 11
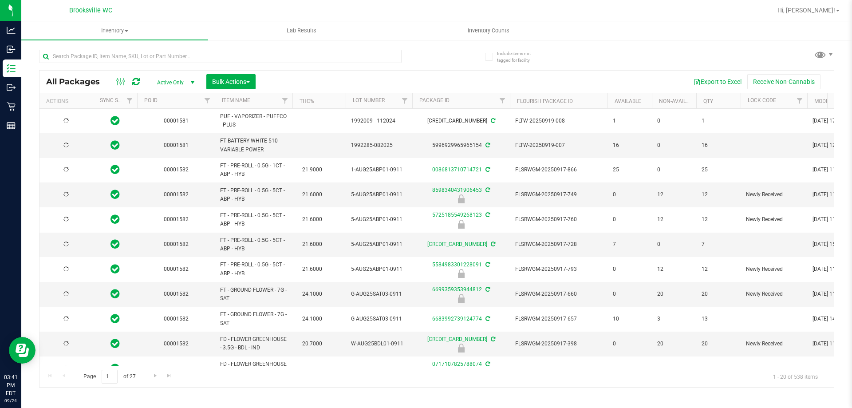
type input "2026-03-16"
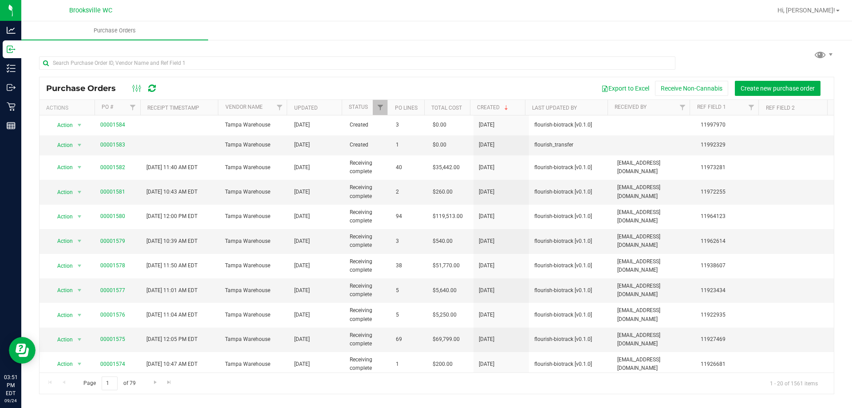
click at [320, 85] on div "Export to Excel Receive Non-Cannabis Create new purchase order" at bounding box center [497, 88] width 662 height 15
click at [382, 81] on div "Export to Excel Receive Non-Cannabis Create new purchase order" at bounding box center [497, 88] width 662 height 15
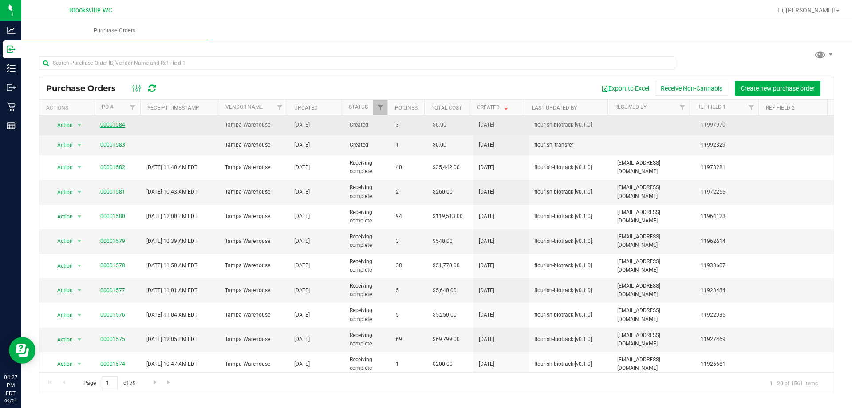
click at [115, 125] on link "00001584" at bounding box center [112, 125] width 25 height 6
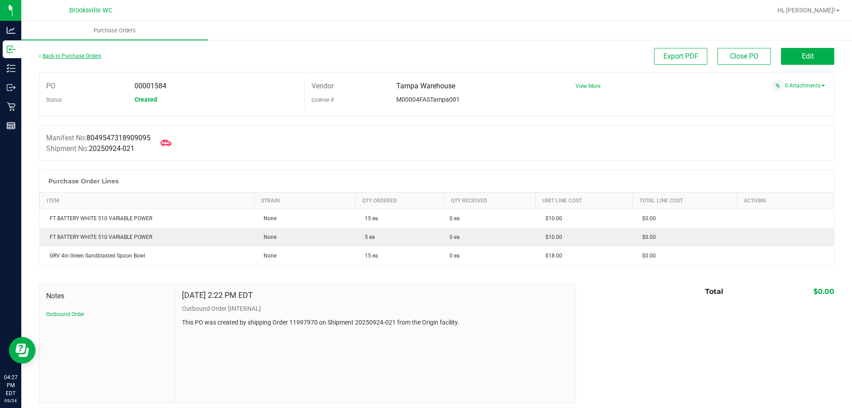
click at [61, 56] on link "Back to Purchase Orders" at bounding box center [70, 56] width 62 height 6
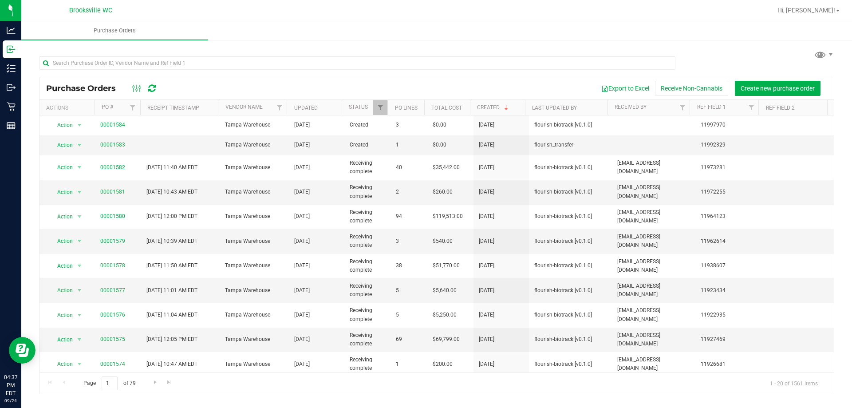
click at [149, 95] on div "Purchase Orders Export to Excel Receive Non-Cannabis Create new purchase order" at bounding box center [437, 88] width 795 height 22
click at [149, 87] on icon at bounding box center [152, 88] width 8 height 9
click at [156, 87] on div at bounding box center [144, 88] width 30 height 11
click at [156, 89] on div at bounding box center [144, 88] width 30 height 11
click at [150, 87] on icon at bounding box center [152, 88] width 8 height 9
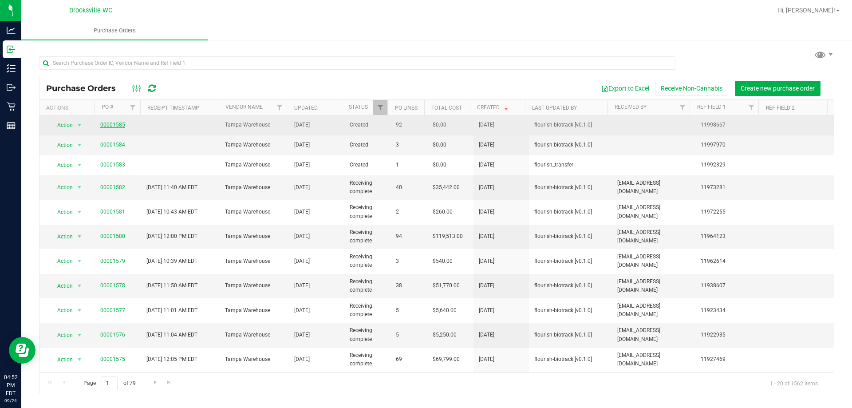
click at [109, 125] on link "00001585" at bounding box center [112, 125] width 25 height 6
